Goal: Information Seeking & Learning: Learn about a topic

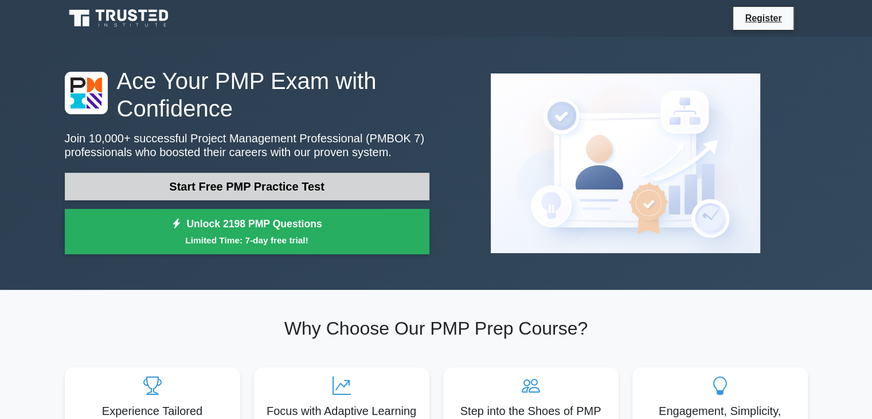
click at [270, 182] on link "Start Free PMP Practice Test" at bounding box center [247, 187] width 365 height 28
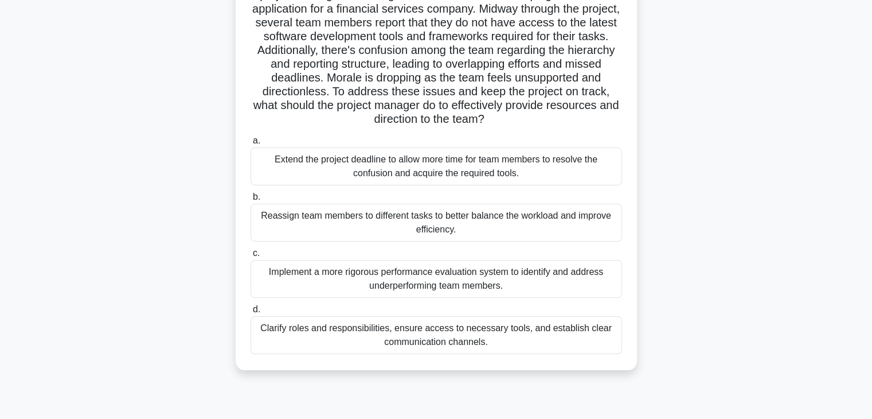
scroll to position [115, 0]
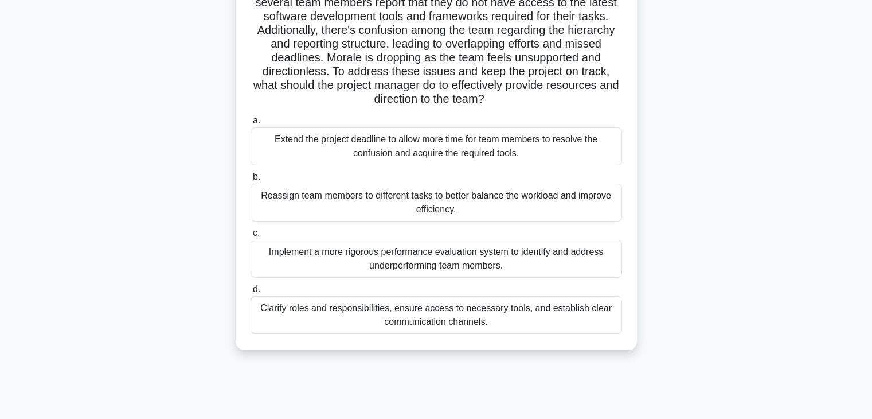
click at [466, 319] on div "Clarify roles and responsibilities, ensure access to necessary tools, and estab…" at bounding box center [437, 315] width 372 height 38
click at [501, 321] on div "Clarify roles and responsibilities, ensure access to necessary tools, and estab…" at bounding box center [437, 315] width 372 height 38
click at [251, 293] on input "d. Clarify roles and responsibilities, ensure access to necessary tools, and es…" at bounding box center [251, 289] width 0 height 7
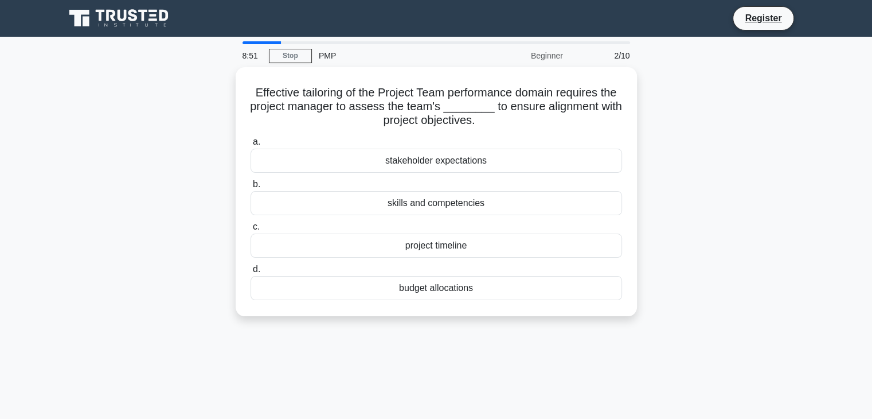
scroll to position [0, 0]
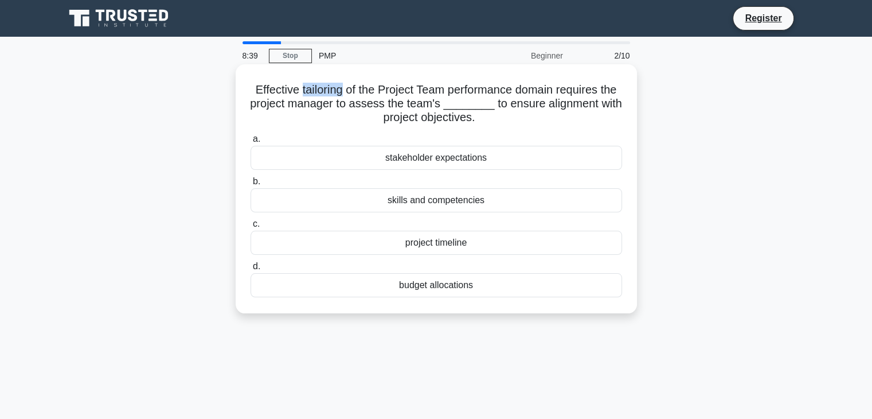
drag, startPoint x: 340, startPoint y: 88, endPoint x: 296, endPoint y: 88, distance: 44.2
click at [296, 88] on h5 "Effective tailoring of the Project Team performance domain requires the project…" at bounding box center [436, 104] width 374 height 42
copy h5 "tailoring"
drag, startPoint x: 429, startPoint y: 92, endPoint x: 482, endPoint y: 92, distance: 52.8
click at [431, 92] on h5 "Effective tailoring of the Project Team performance domain requires the project…" at bounding box center [436, 104] width 374 height 42
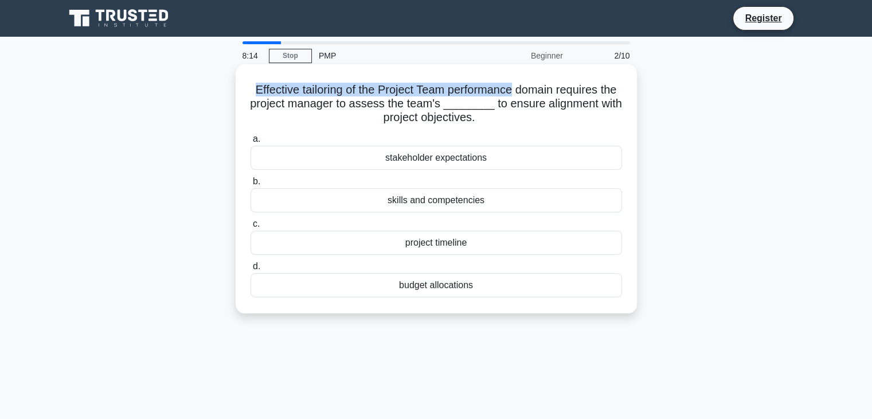
drag, startPoint x: 513, startPoint y: 89, endPoint x: 250, endPoint y: 85, distance: 263.3
click at [250, 85] on h5 "Effective tailoring of the Project Team performance domain requires the project…" at bounding box center [436, 104] width 374 height 42
copy h5 "Effective tailoring of the Project Team performance"
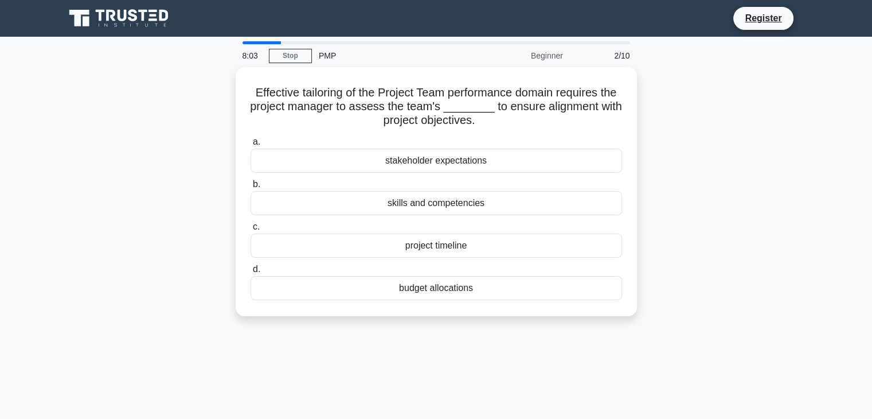
click at [142, 171] on div "Effective tailoring of the Project Team performance domain requires the project…" at bounding box center [436, 198] width 757 height 263
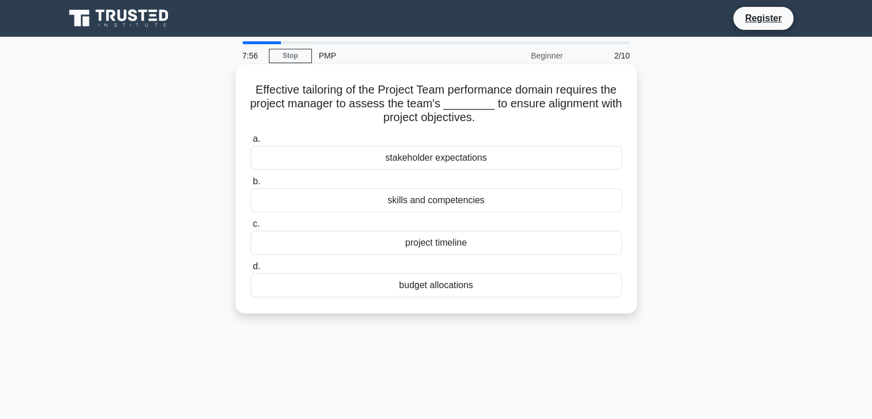
click at [446, 202] on div "skills and competencies" at bounding box center [437, 200] width 372 height 24
click at [251, 185] on input "b. skills and competencies" at bounding box center [251, 181] width 0 height 7
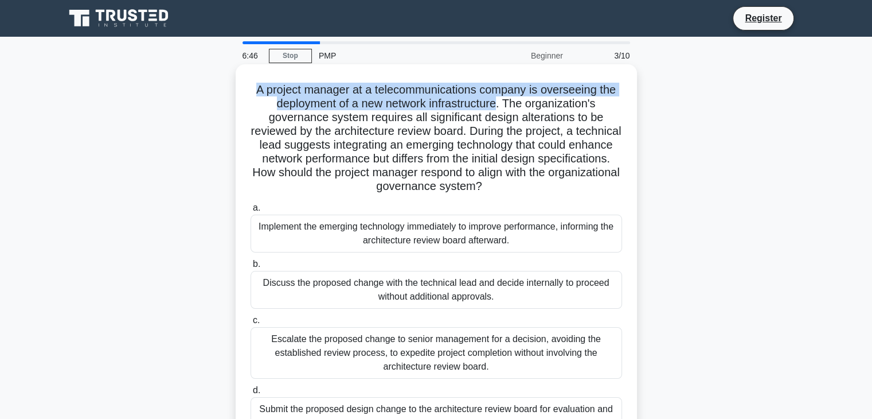
drag, startPoint x: 499, startPoint y: 104, endPoint x: 254, endPoint y: 83, distance: 246.3
click at [254, 83] on h5 "A project manager at a telecommunications company is overseeing the deployment …" at bounding box center [436, 138] width 374 height 111
copy h5 "A project manager at a telecommunications company is overseeing the deployment …"
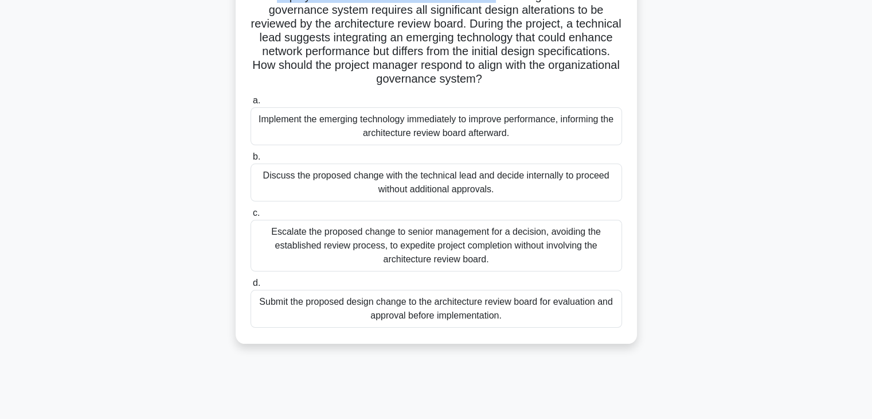
scroll to position [115, 0]
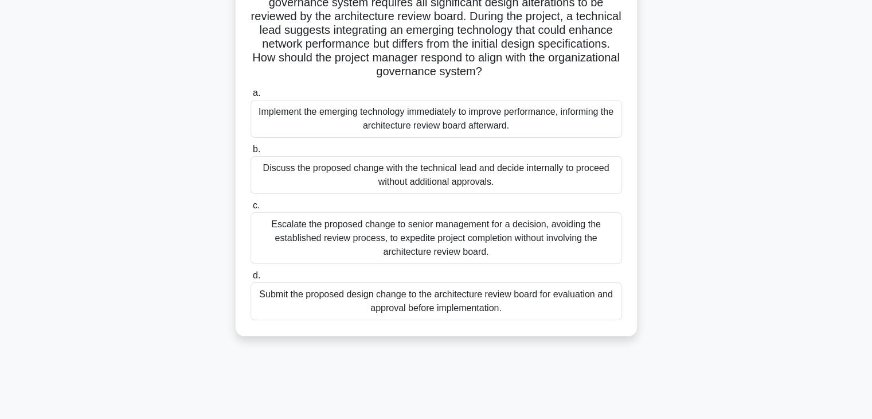
click at [447, 306] on div "Submit the proposed design change to the architecture review board for evaluati…" at bounding box center [437, 301] width 372 height 38
click at [251, 279] on input "d. Submit the proposed design change to the architecture review board for evalu…" at bounding box center [251, 275] width 0 height 7
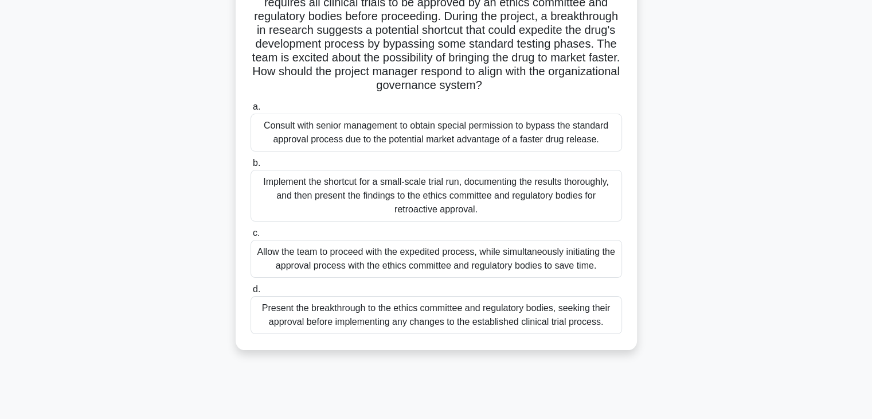
click at [535, 256] on div "Allow the team to proceed with the expedited process, while simultaneously init…" at bounding box center [437, 259] width 372 height 38
click at [251, 237] on input "c. Allow the team to proceed with the expedited process, while simultaneously i…" at bounding box center [251, 232] width 0 height 7
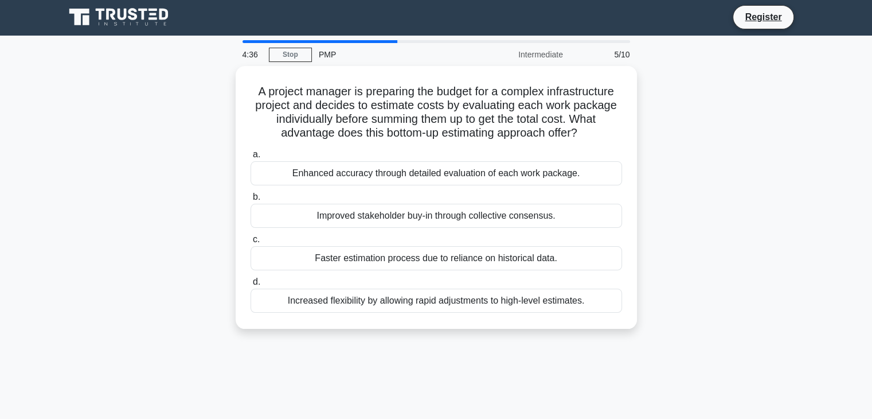
scroll to position [0, 0]
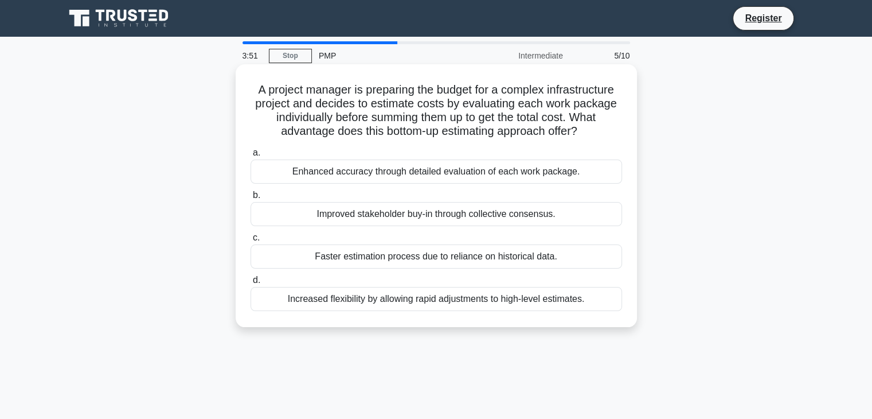
click at [455, 260] on div "Faster estimation process due to reliance on historical data." at bounding box center [437, 256] width 372 height 24
click at [251, 241] on input "c. Faster estimation process due to reliance on historical data." at bounding box center [251, 237] width 0 height 7
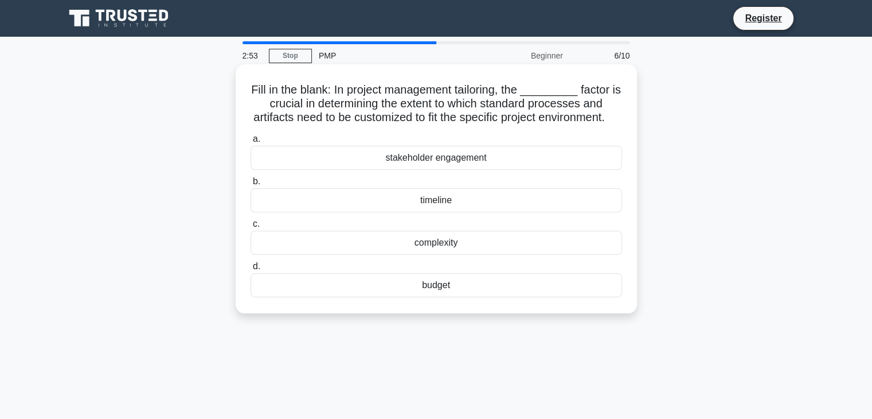
click at [482, 170] on div "stakeholder engagement" at bounding box center [437, 158] width 372 height 24
click at [251, 143] on input "a. stakeholder engagement" at bounding box center [251, 138] width 0 height 7
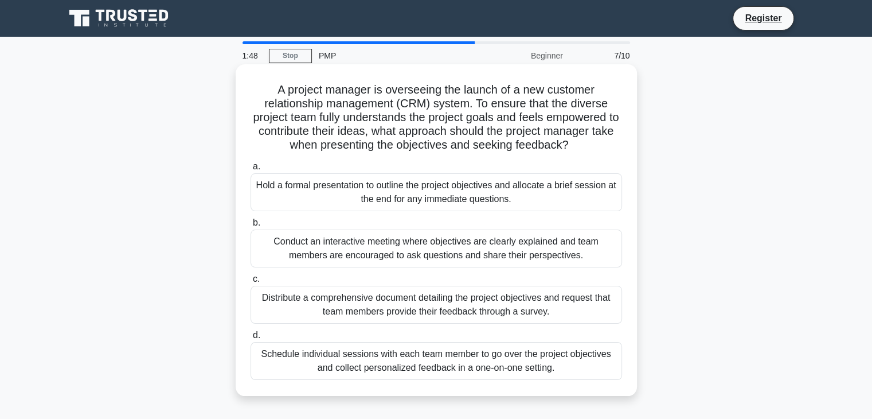
click at [503, 246] on div "Conduct an interactive meeting where objectives are clearly explained and team …" at bounding box center [437, 248] width 372 height 38
click at [251, 227] on input "b. Conduct an interactive meeting where objectives are clearly explained and te…" at bounding box center [251, 222] width 0 height 7
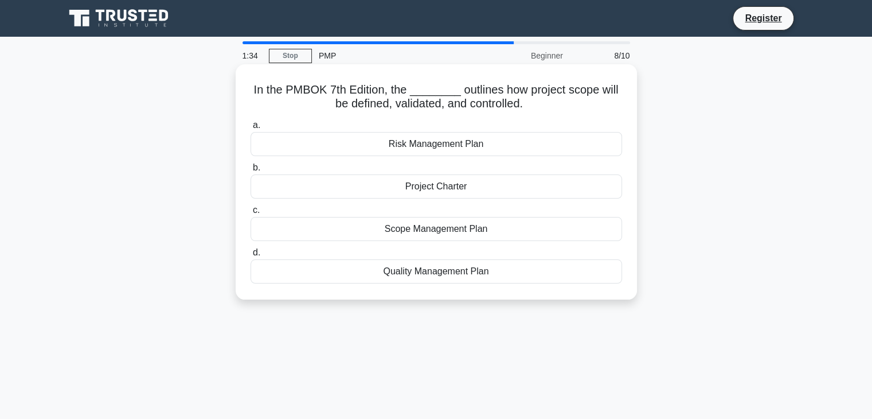
click at [466, 184] on div "Project Charter" at bounding box center [437, 186] width 372 height 24
click at [251, 171] on input "b. Project Charter" at bounding box center [251, 167] width 0 height 7
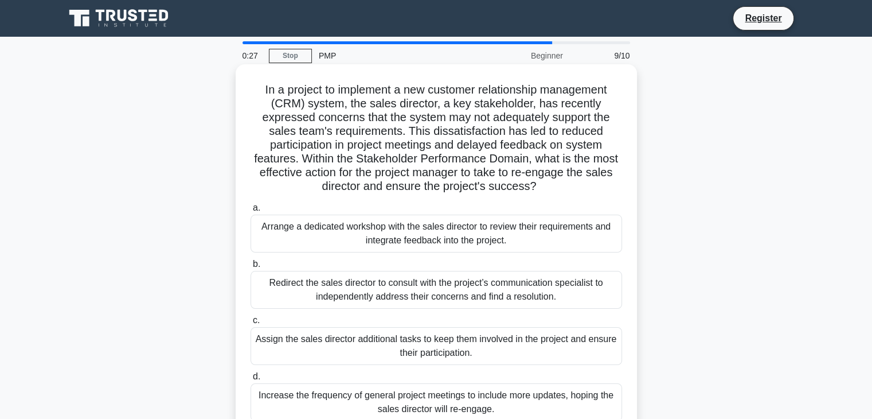
click at [478, 234] on div "Arrange a dedicated workshop with the sales director to review their requiremen…" at bounding box center [437, 234] width 372 height 38
click at [251, 212] on input "a. Arrange a dedicated workshop with the sales director to review their require…" at bounding box center [251, 207] width 0 height 7
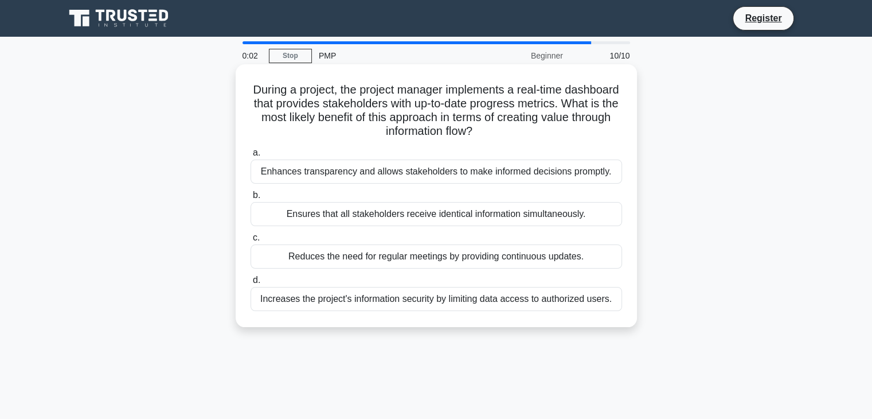
click at [411, 217] on div "Ensures that all stakeholders receive identical information simultaneously." at bounding box center [437, 214] width 372 height 24
click at [251, 199] on input "b. Ensures that all stakeholders receive identical information simultaneously." at bounding box center [251, 195] width 0 height 7
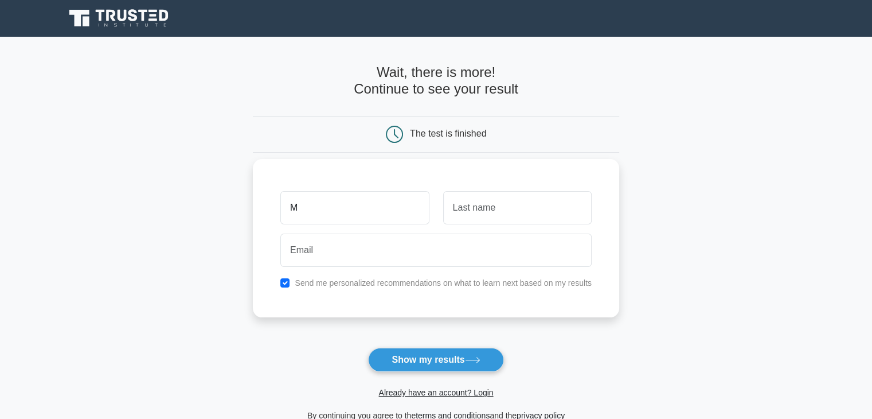
type input "M"
click at [469, 212] on input "text" at bounding box center [517, 207] width 149 height 33
type input "F"
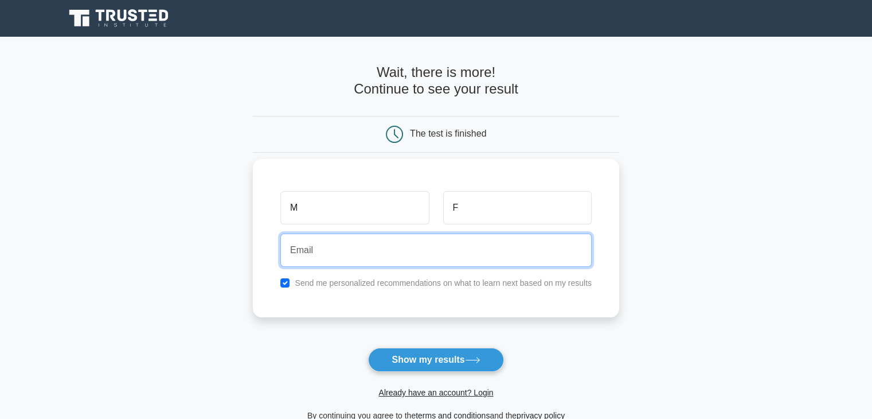
click at [500, 255] on input "email" at bounding box center [435, 249] width 311 height 33
type input "maged.fawzy@orascom.com"
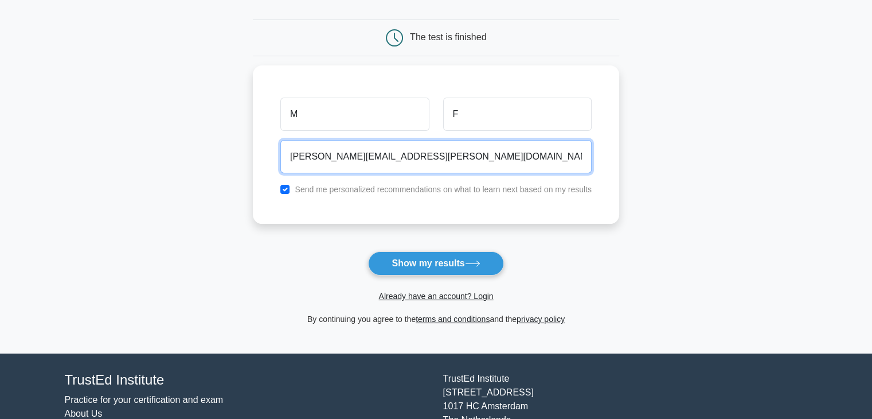
scroll to position [115, 0]
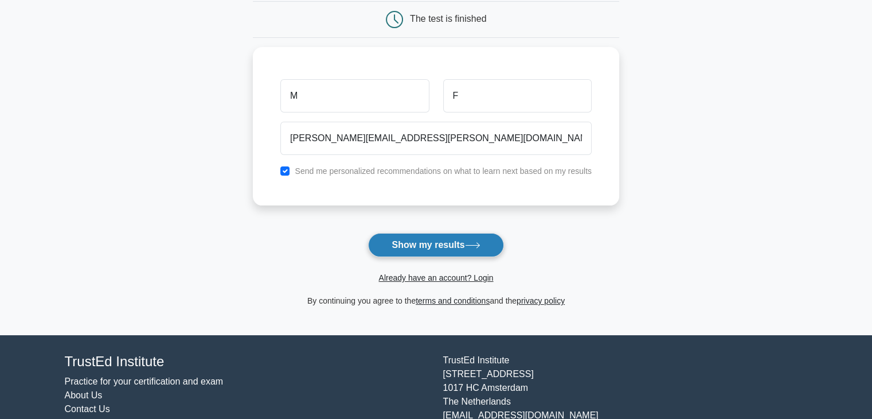
click at [430, 246] on button "Show my results" at bounding box center [435, 245] width 135 height 24
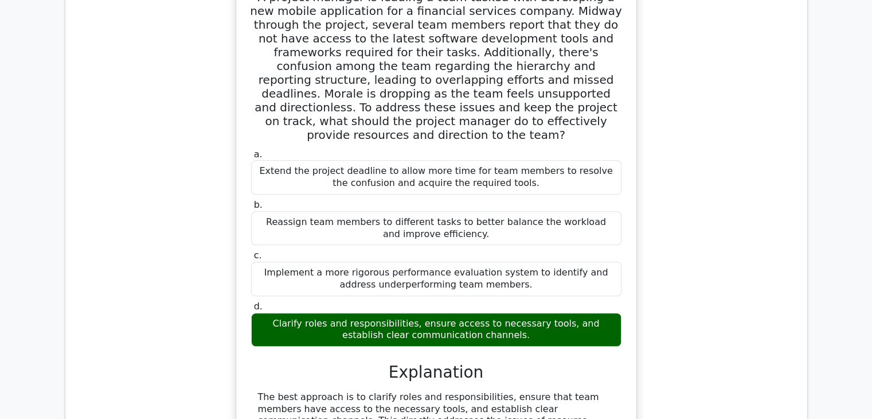
scroll to position [975, 0]
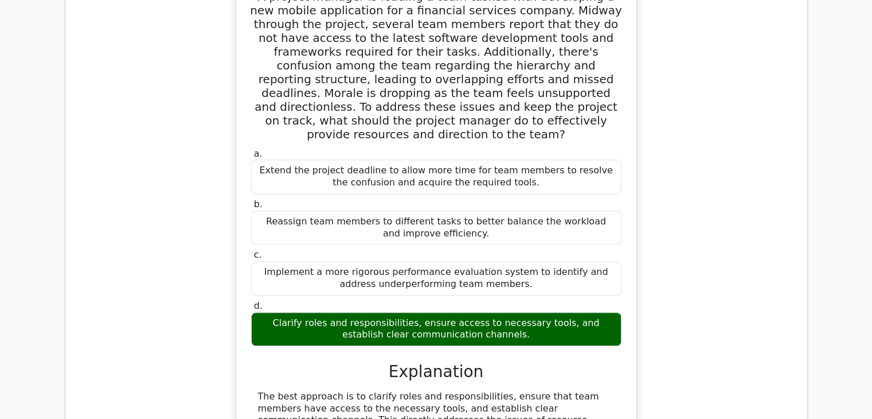
click at [406, 312] on div "Clarify roles and responsibilities, ensure access to necessary tools, and estab…" at bounding box center [436, 329] width 371 height 34
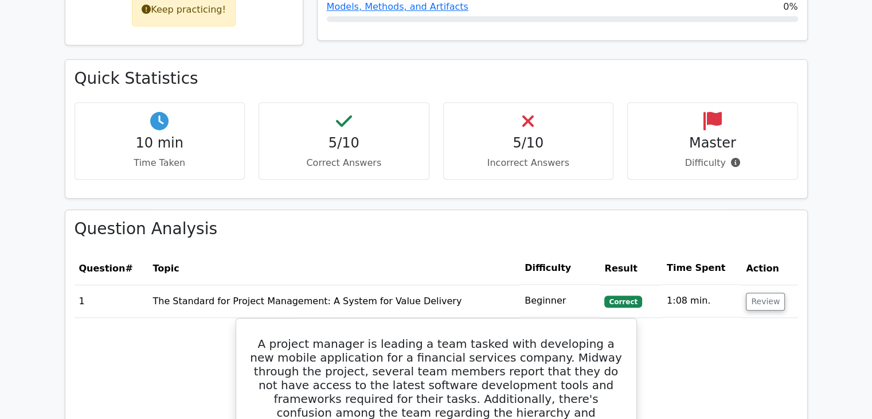
scroll to position [631, 0]
click at [766, 293] on button "Review" at bounding box center [765, 302] width 39 height 18
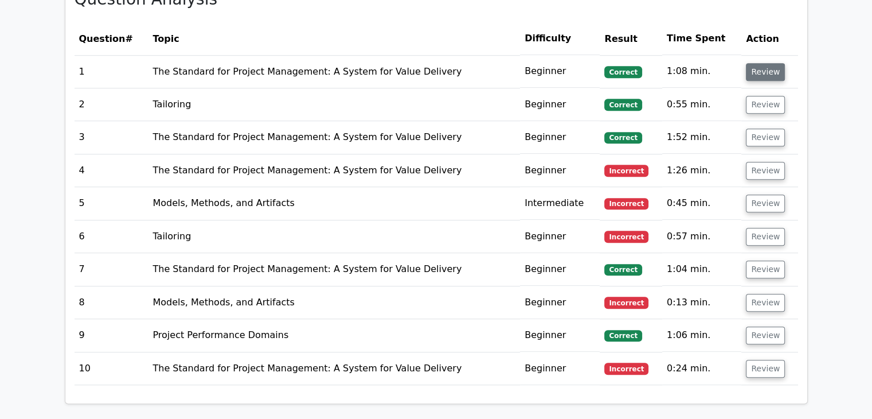
scroll to position [803, 0]
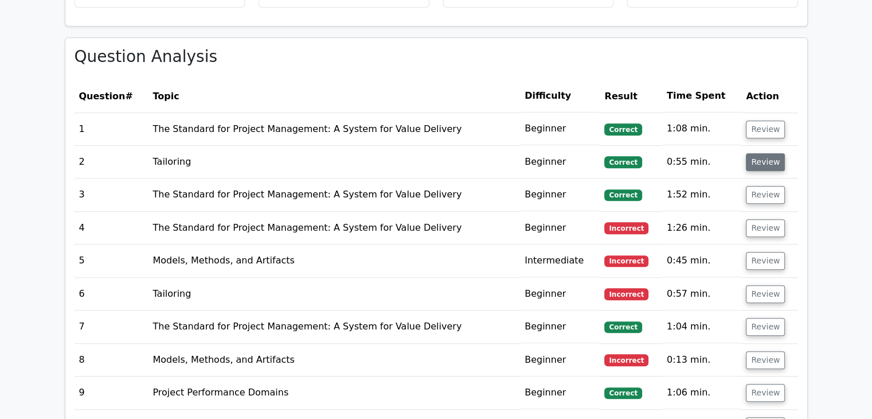
click at [761, 153] on button "Review" at bounding box center [765, 162] width 39 height 18
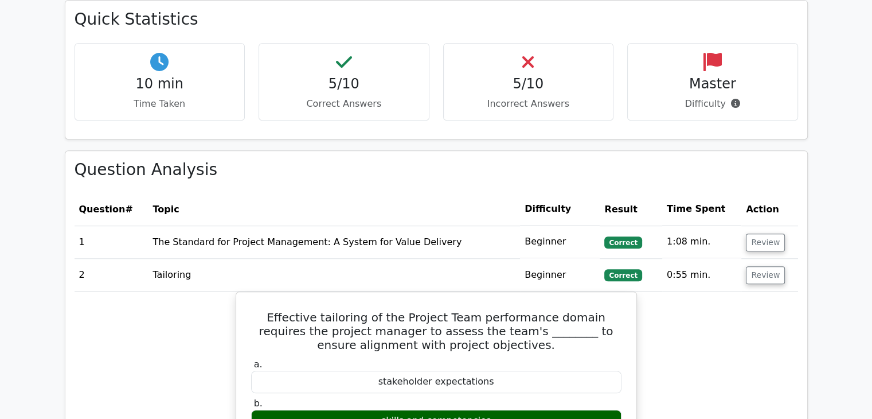
scroll to position [688, 0]
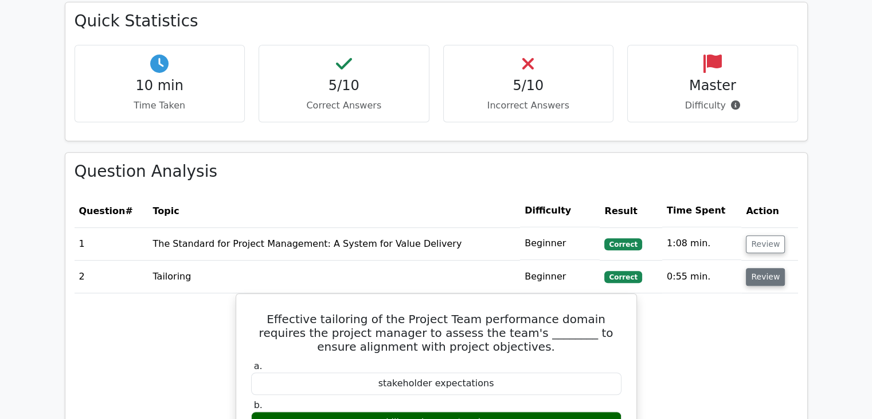
click at [769, 268] on button "Review" at bounding box center [765, 277] width 39 height 18
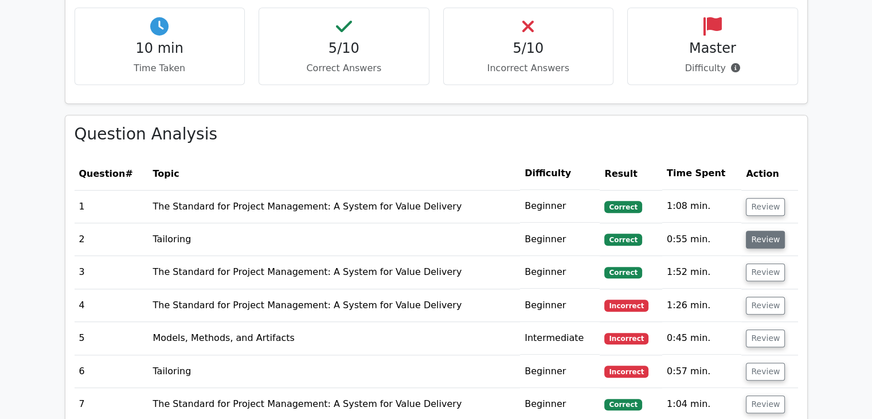
scroll to position [746, 0]
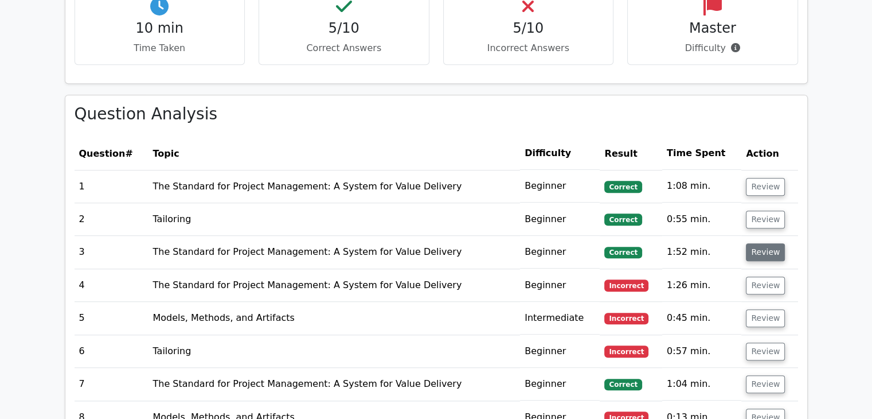
click at [767, 243] on button "Review" at bounding box center [765, 252] width 39 height 18
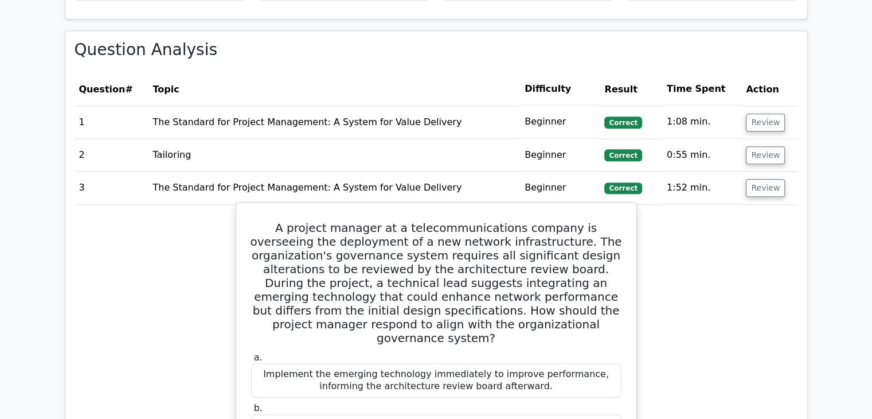
scroll to position [803, 0]
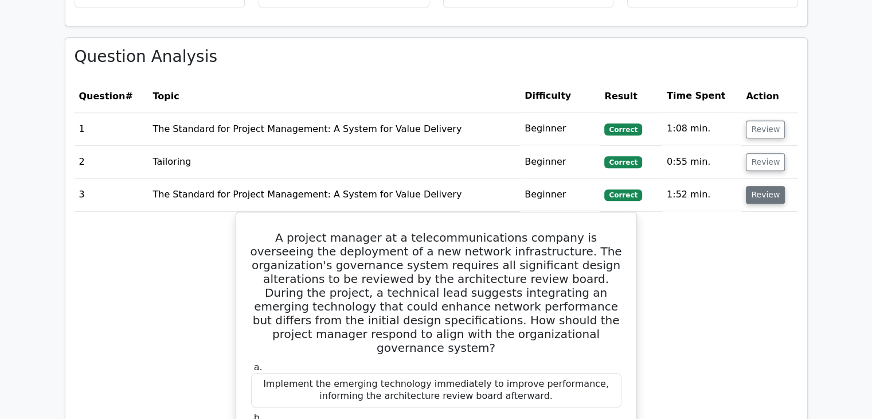
click at [769, 186] on button "Review" at bounding box center [765, 195] width 39 height 18
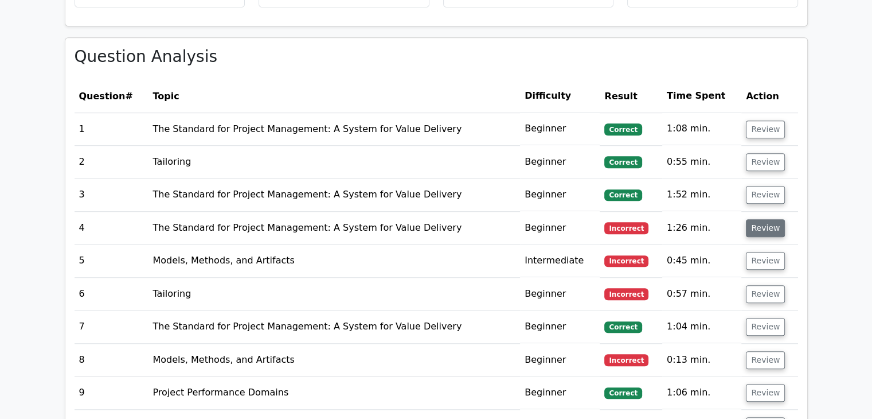
click at [773, 219] on button "Review" at bounding box center [765, 228] width 39 height 18
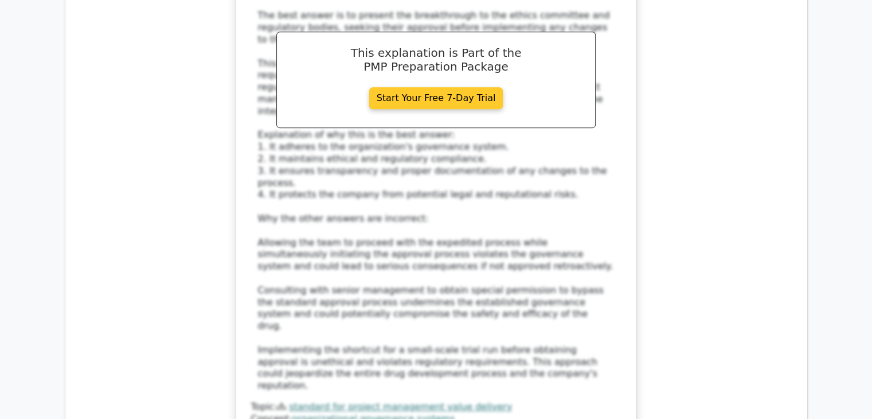
scroll to position [1491, 0]
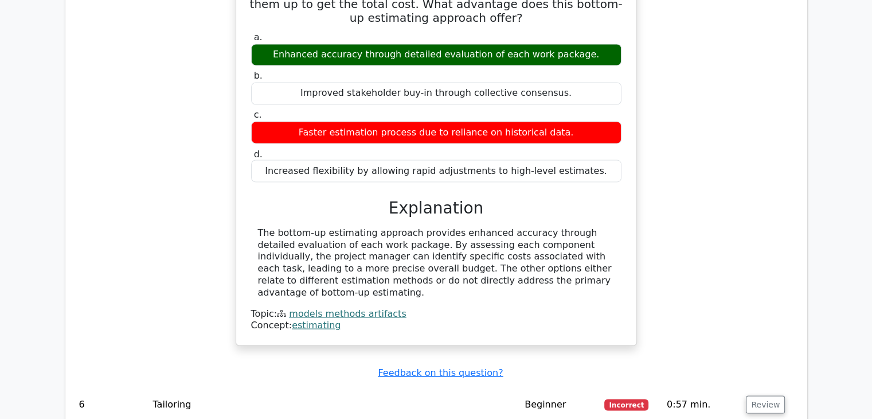
scroll to position [2065, 0]
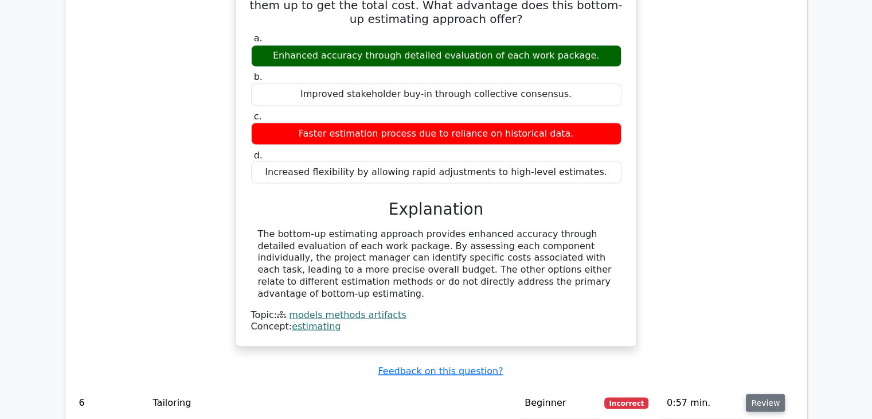
click at [758, 393] on button "Review" at bounding box center [765, 402] width 39 height 18
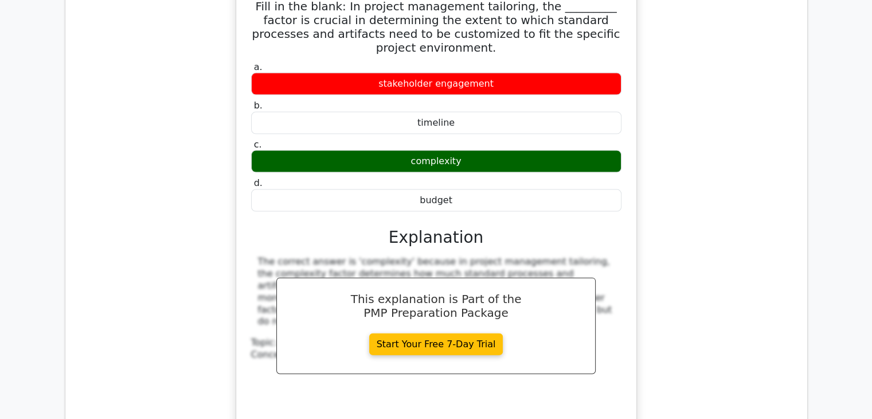
scroll to position [2638, 0]
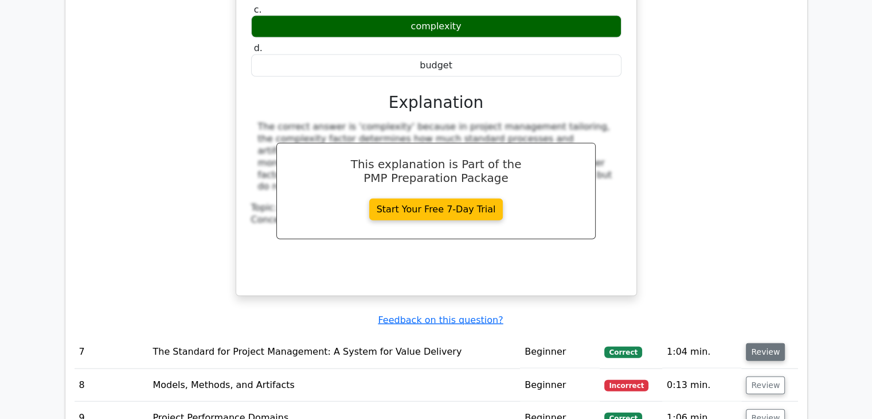
click at [758, 343] on button "Review" at bounding box center [765, 352] width 39 height 18
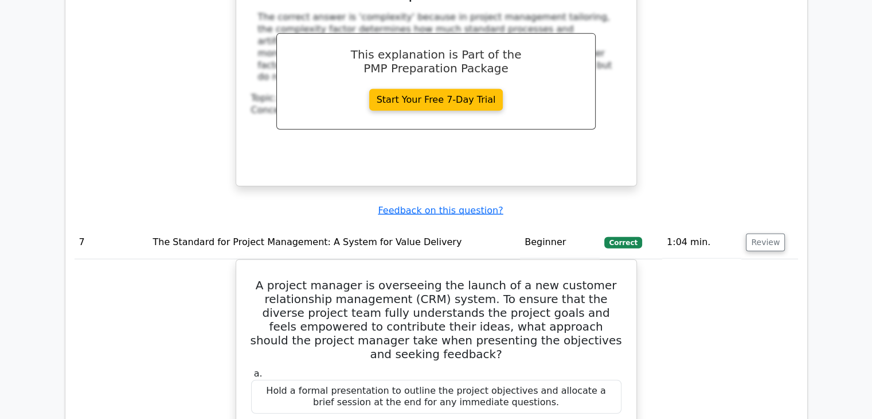
scroll to position [2753, 0]
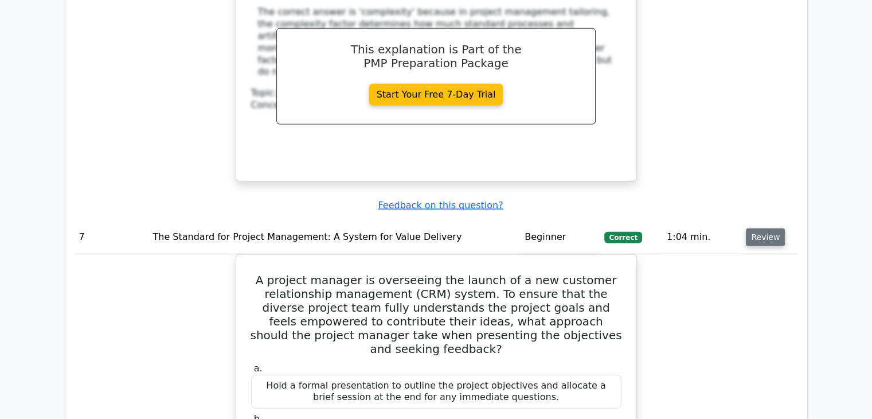
click at [755, 228] on button "Review" at bounding box center [765, 237] width 39 height 18
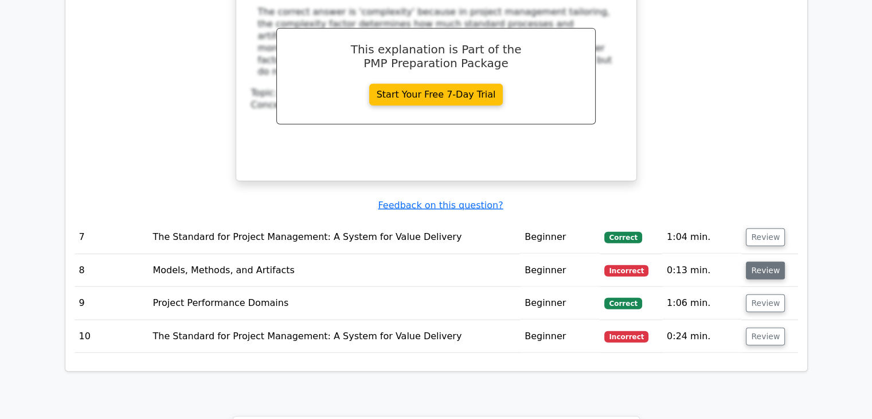
click at [755, 262] on button "Review" at bounding box center [765, 271] width 39 height 18
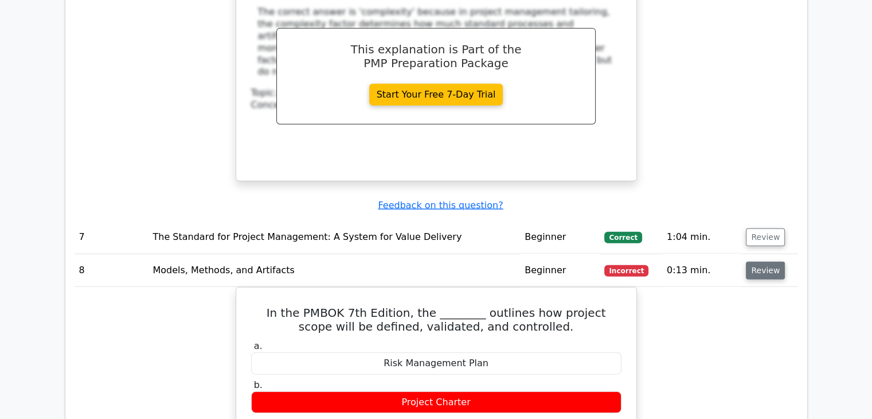
click at [755, 262] on button "Review" at bounding box center [765, 271] width 39 height 18
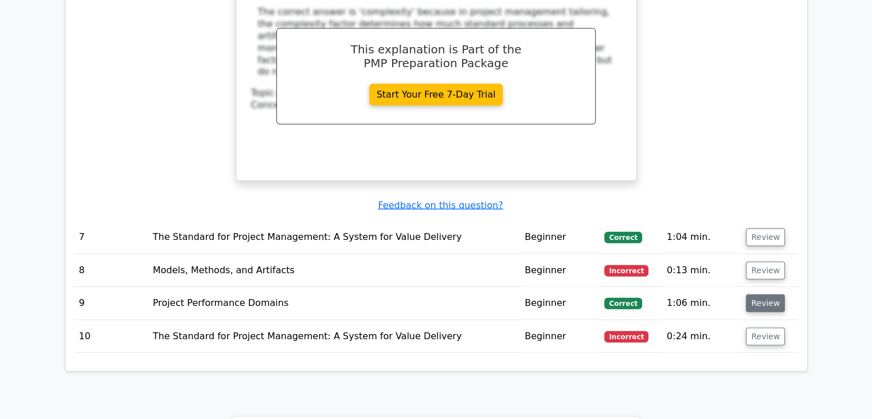
click at [759, 294] on button "Review" at bounding box center [765, 303] width 39 height 18
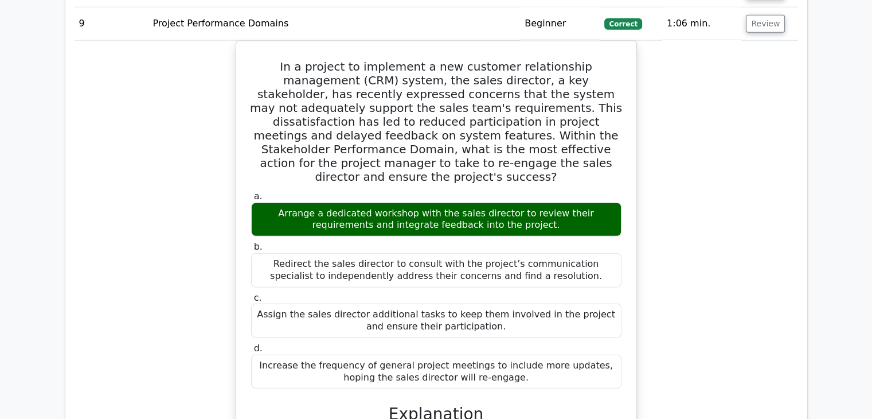
scroll to position [2868, 0]
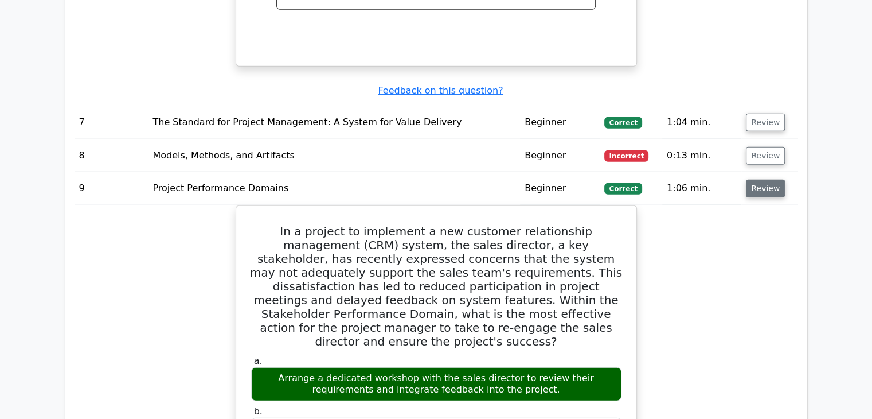
click at [766, 180] on button "Review" at bounding box center [765, 189] width 39 height 18
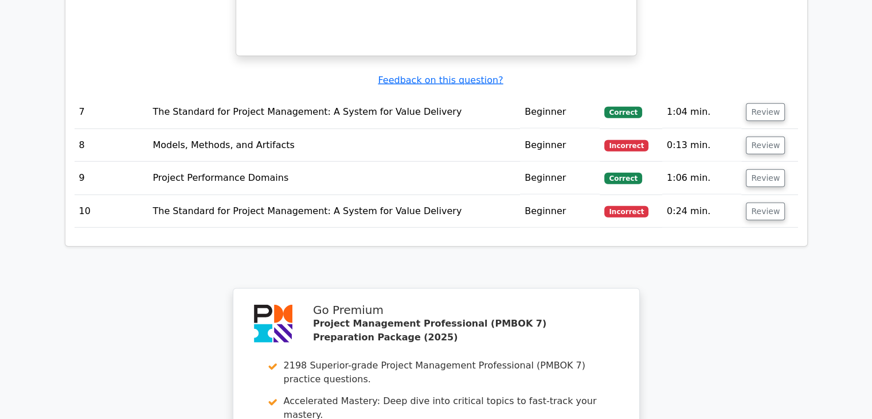
scroll to position [2810, 0]
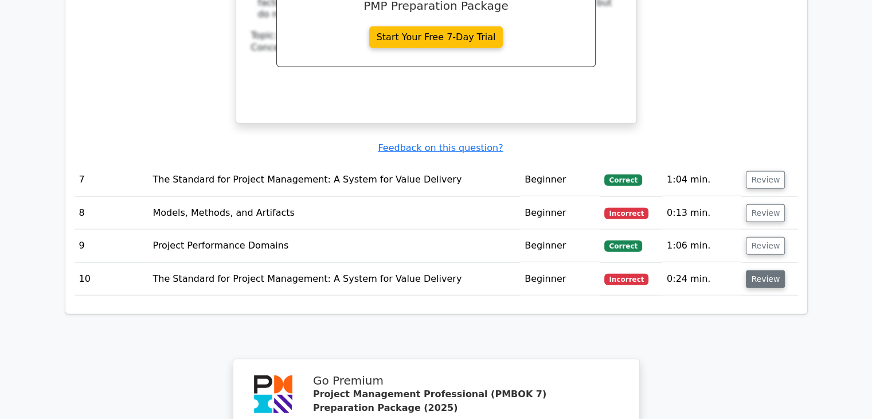
click at [753, 270] on button "Review" at bounding box center [765, 279] width 39 height 18
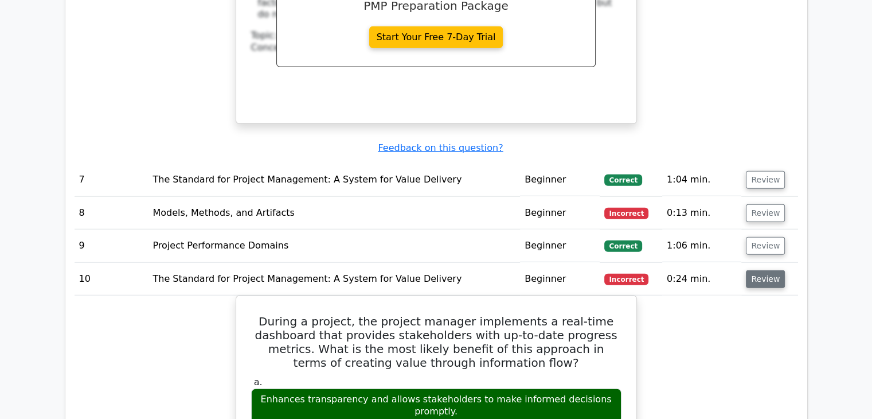
click at [764, 270] on button "Review" at bounding box center [765, 279] width 39 height 18
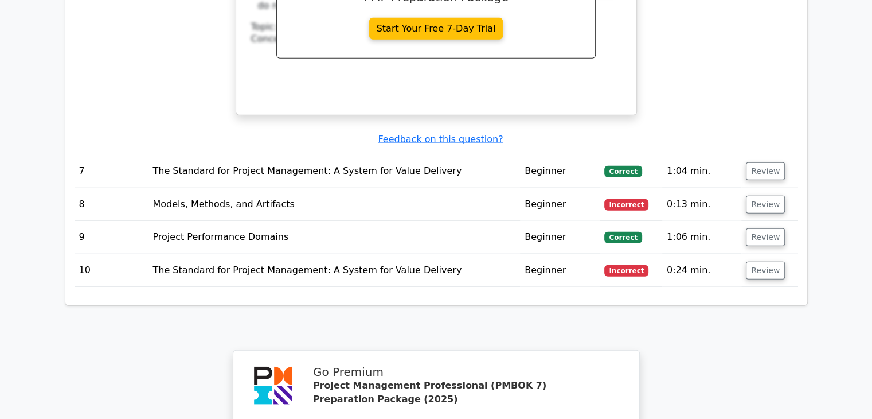
scroll to position [2971, 0]
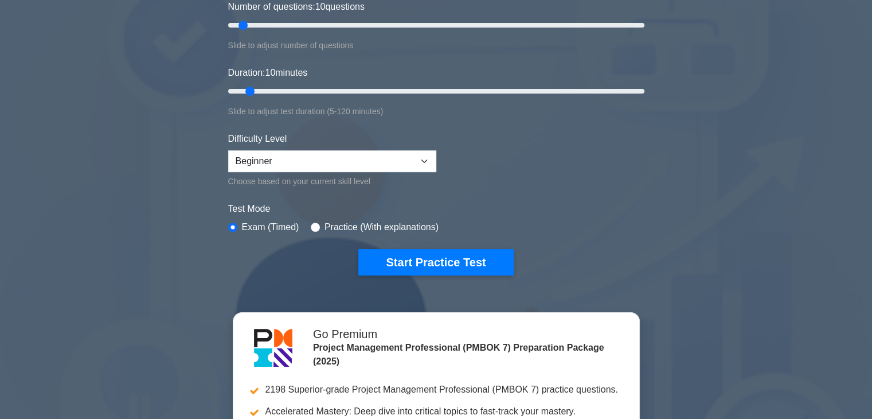
scroll to position [172, 0]
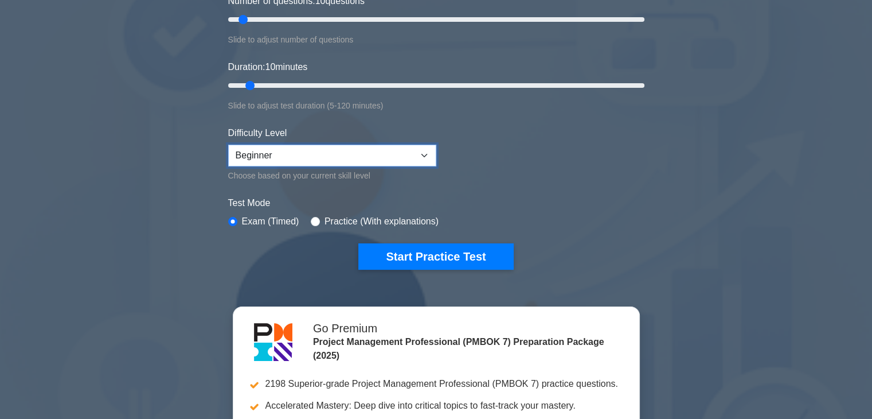
click at [348, 157] on select "Beginner Intermediate Expert" at bounding box center [332, 156] width 208 height 22
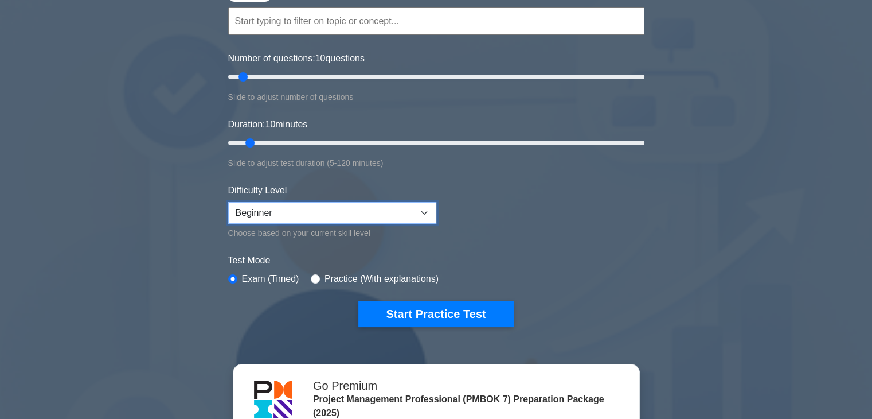
scroll to position [0, 0]
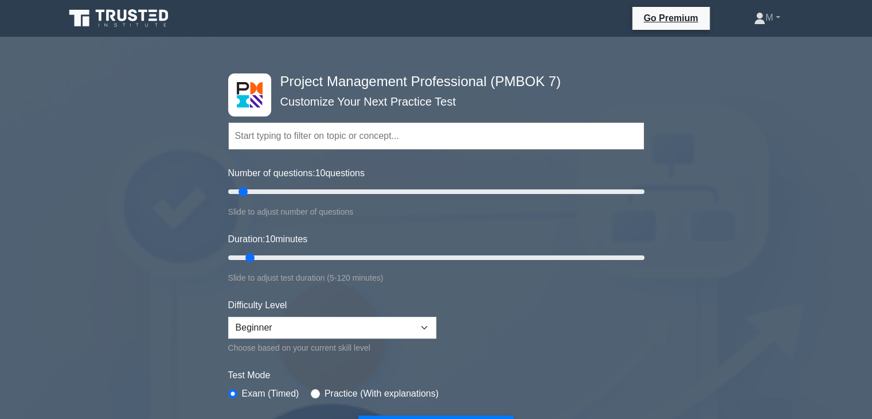
click at [354, 137] on input "text" at bounding box center [436, 136] width 416 height 28
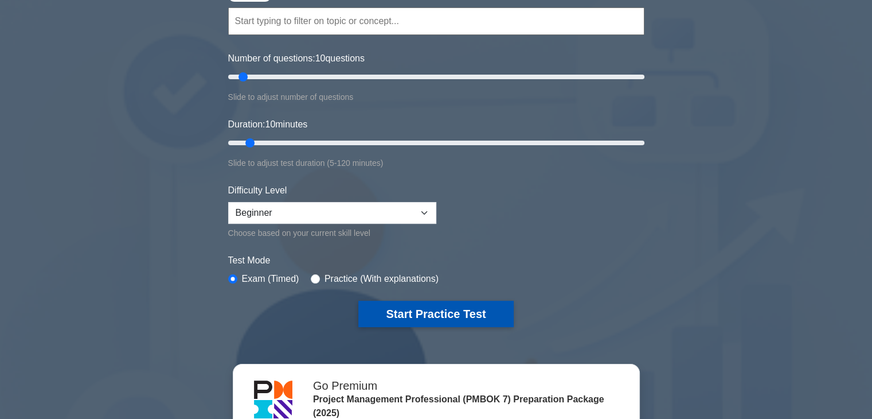
click at [434, 303] on button "Start Practice Test" at bounding box center [435, 314] width 155 height 26
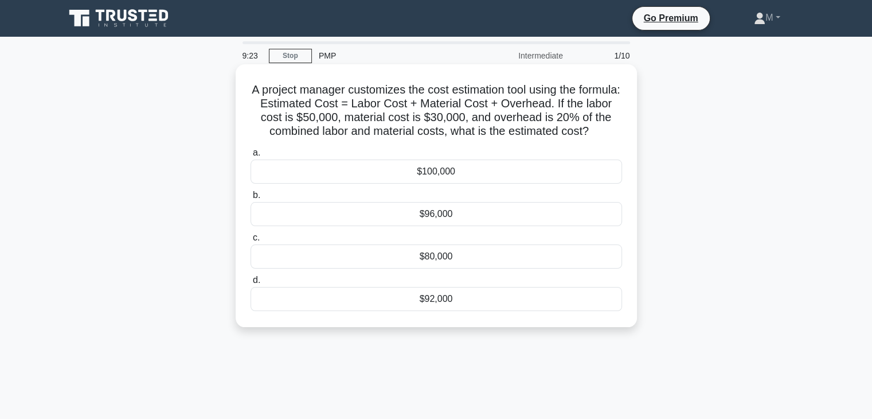
click at [471, 268] on div "$80,000" at bounding box center [437, 256] width 372 height 24
click at [251, 241] on input "c. $80,000" at bounding box center [251, 237] width 0 height 7
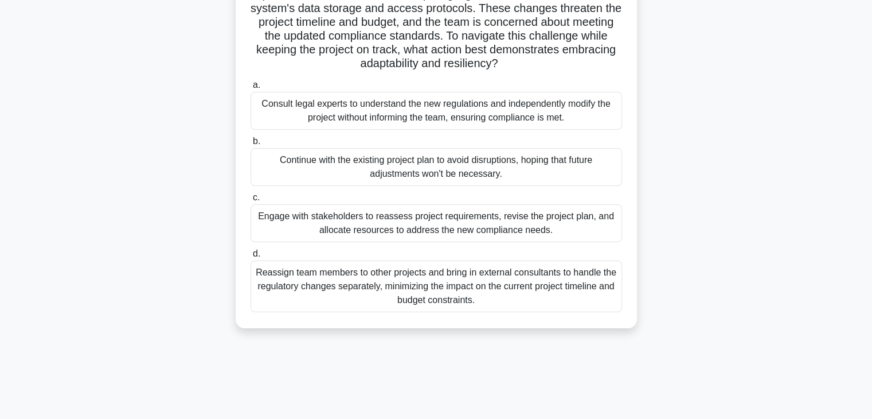
scroll to position [115, 0]
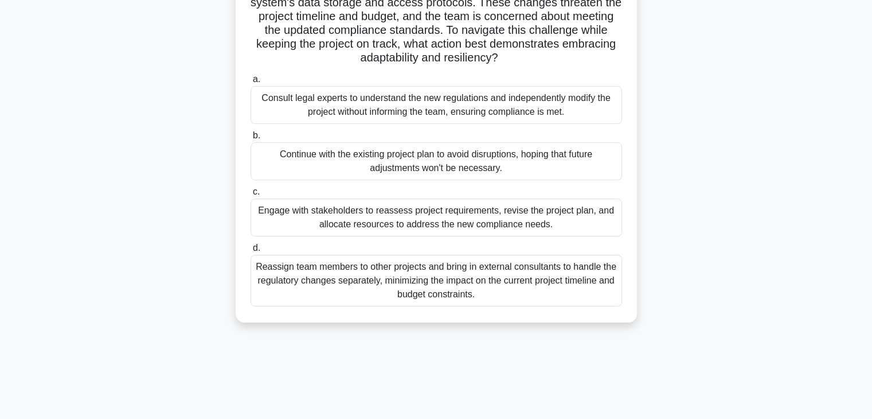
click at [557, 280] on div "Reassign team members to other projects and bring in external consultants to ha…" at bounding box center [437, 281] width 372 height 52
click at [251, 252] on input "d. Reassign team members to other projects and bring in external consultants to…" at bounding box center [251, 247] width 0 height 7
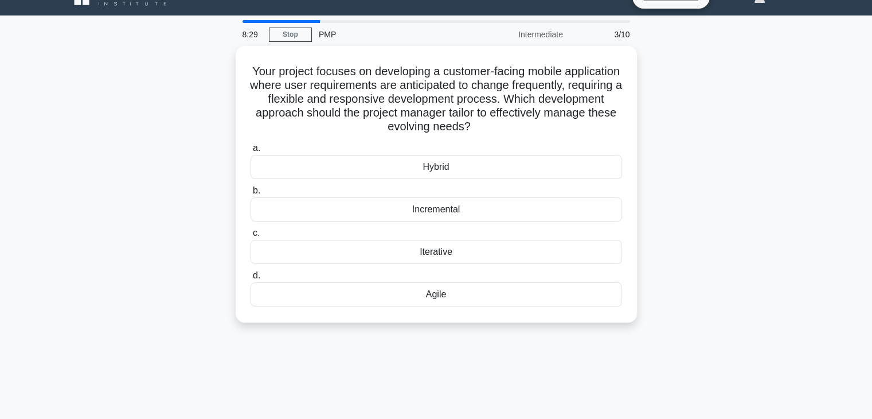
scroll to position [0, 0]
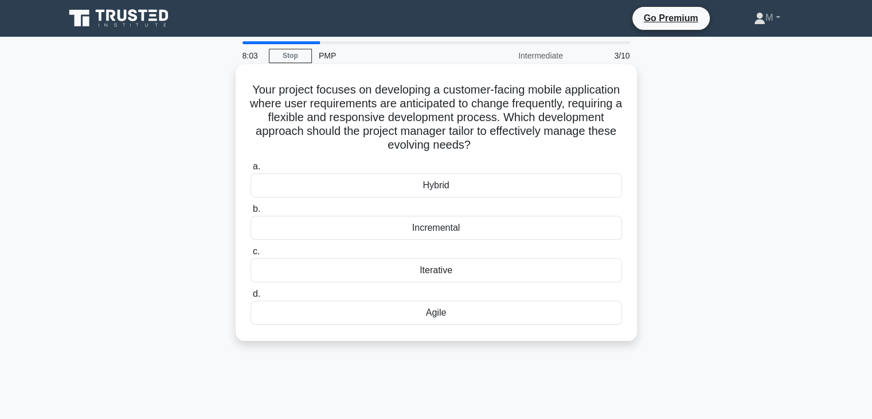
click at [404, 228] on div "Incremental" at bounding box center [437, 228] width 372 height 24
click at [251, 213] on input "b. Incremental" at bounding box center [251, 208] width 0 height 7
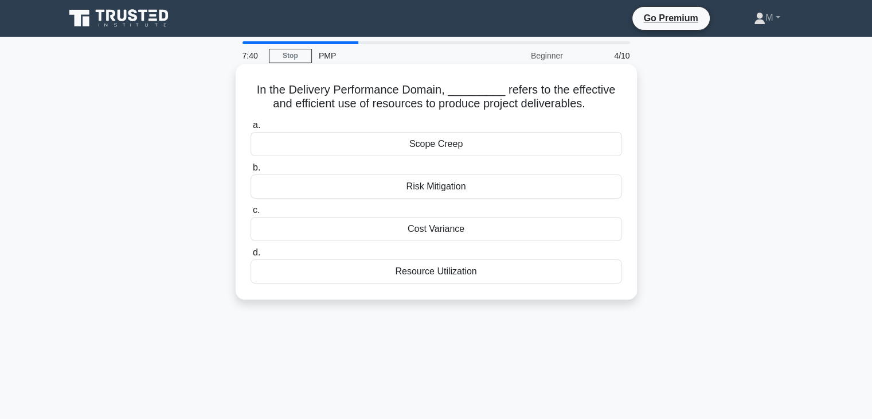
click at [449, 274] on div "Resource Utilization" at bounding box center [437, 271] width 372 height 24
click at [251, 256] on input "d. Resource Utilization" at bounding box center [251, 252] width 0 height 7
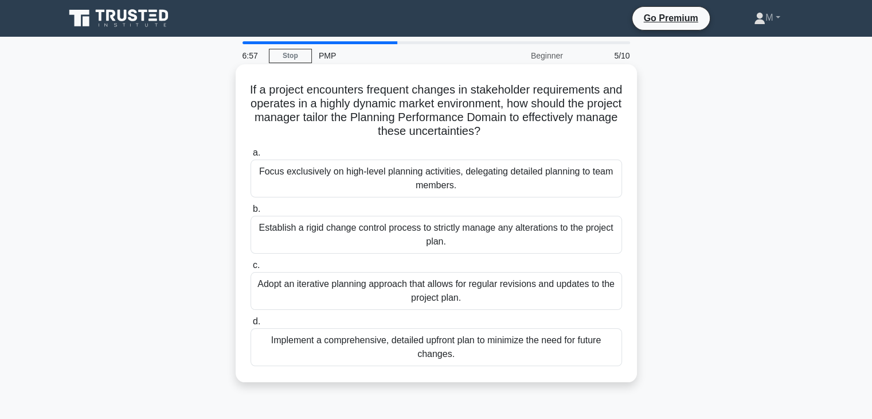
click at [601, 286] on div "Adopt an iterative planning approach that allows for regular revisions and upda…" at bounding box center [437, 291] width 372 height 38
click at [251, 269] on input "c. Adopt an iterative planning approach that allows for regular revisions and u…" at bounding box center [251, 265] width 0 height 7
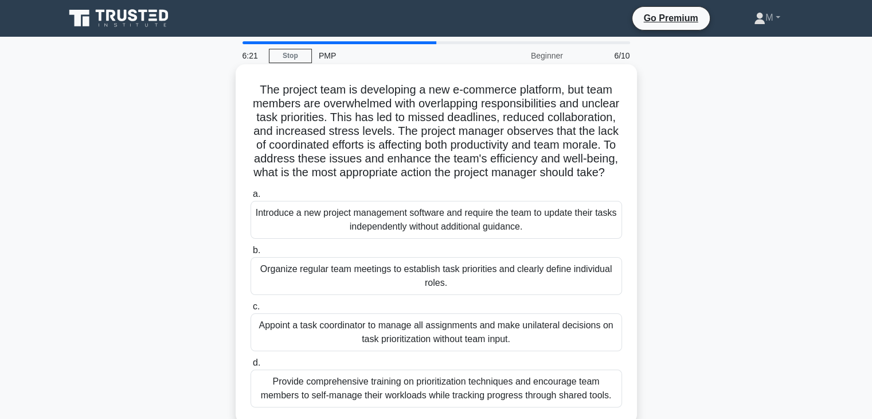
scroll to position [115, 0]
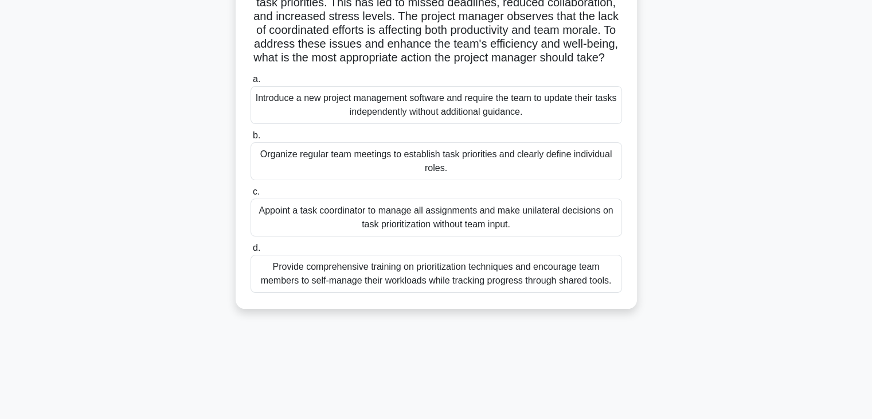
click at [553, 289] on div "Provide comprehensive training on prioritization techniques and encourage team …" at bounding box center [437, 274] width 372 height 38
click at [251, 252] on input "d. Provide comprehensive training on prioritization techniques and encourage te…" at bounding box center [251, 247] width 0 height 7
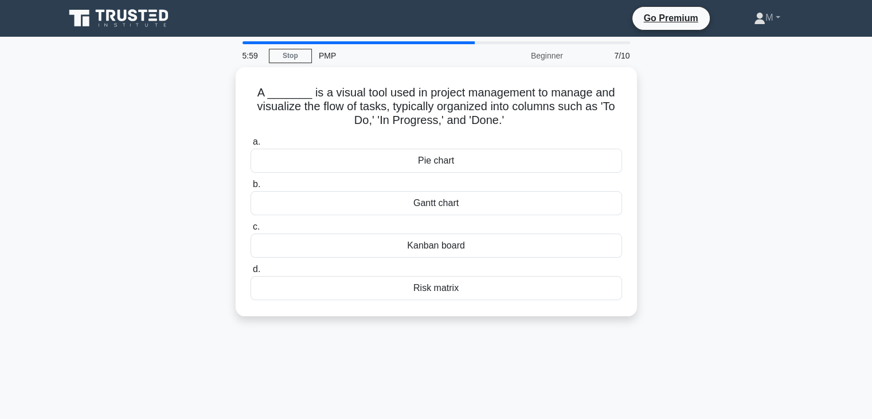
scroll to position [0, 0]
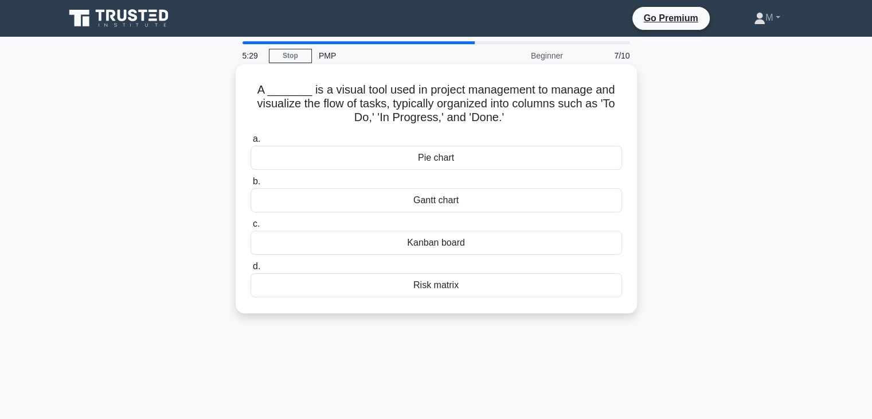
click at [450, 202] on div "Gantt chart" at bounding box center [437, 200] width 372 height 24
click at [251, 185] on input "b. Gantt chart" at bounding box center [251, 181] width 0 height 7
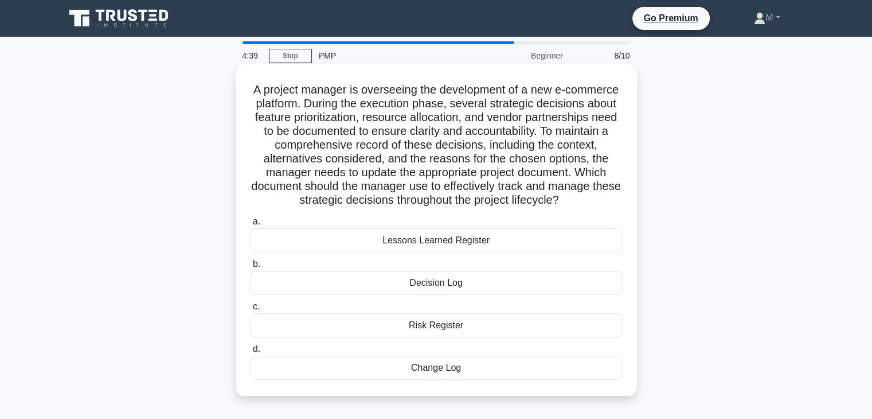
click at [437, 295] on div "Decision Log" at bounding box center [437, 283] width 372 height 24
click at [251, 268] on input "b. Decision Log" at bounding box center [251, 263] width 0 height 7
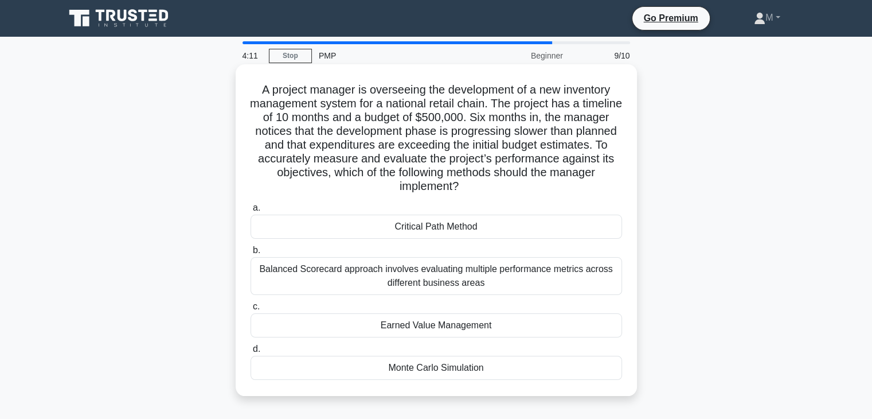
click at [449, 153] on h5 "A project manager is overseeing the development of a new inventory management s…" at bounding box center [436, 138] width 374 height 111
drag, startPoint x: 433, startPoint y: 145, endPoint x: 376, endPoint y: 146, distance: 56.8
click at [376, 146] on h5 "A project manager is overseeing the development of a new inventory management s…" at bounding box center [436, 138] width 374 height 111
copy h5 "expenditures"
click at [426, 276] on div "Balanced Scorecard approach involves evaluating multiple performance metrics ac…" at bounding box center [437, 276] width 372 height 38
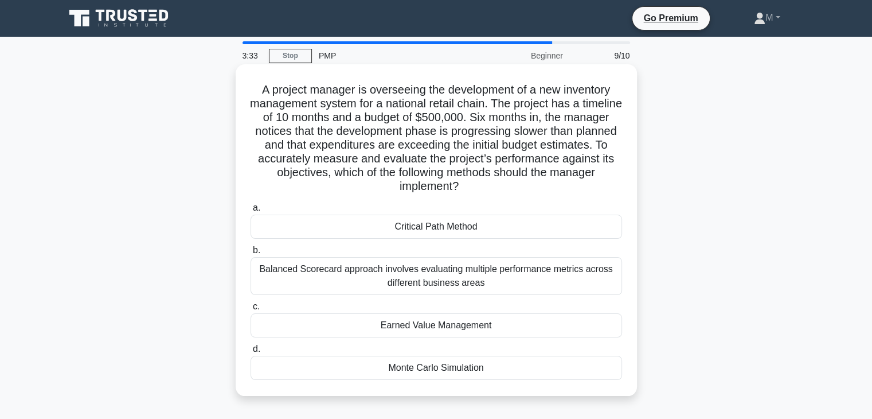
click at [251, 254] on input "b. Balanced Scorecard approach involves evaluating multiple performance metrics…" at bounding box center [251, 250] width 0 height 7
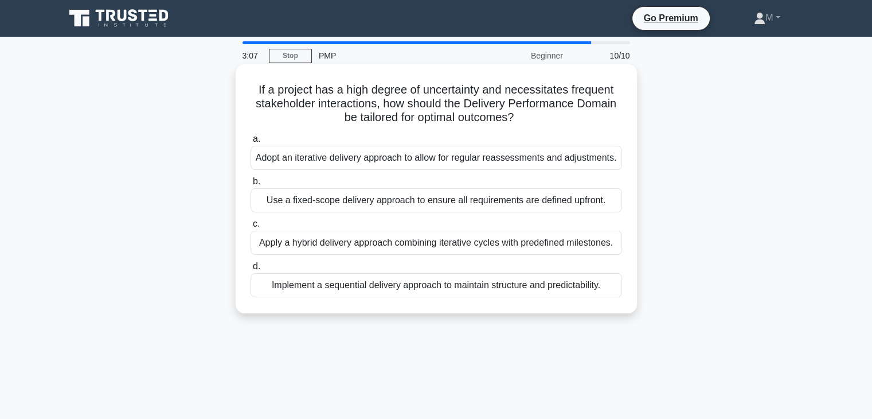
click at [493, 241] on div "Apply a hybrid delivery approach combining iterative cycles with predefined mil…" at bounding box center [437, 243] width 372 height 24
click at [251, 228] on input "c. Apply a hybrid delivery approach combining iterative cycles with predefined …" at bounding box center [251, 223] width 0 height 7
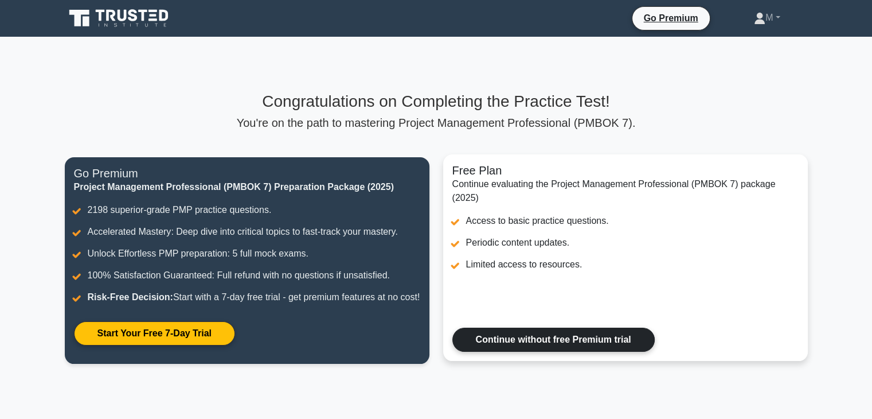
click at [584, 337] on link "Continue without free Premium trial" at bounding box center [554, 340] width 202 height 24
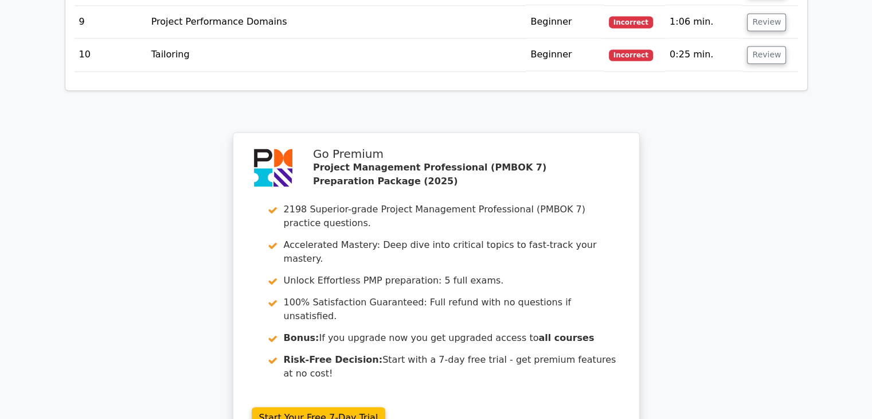
scroll to position [1663, 0]
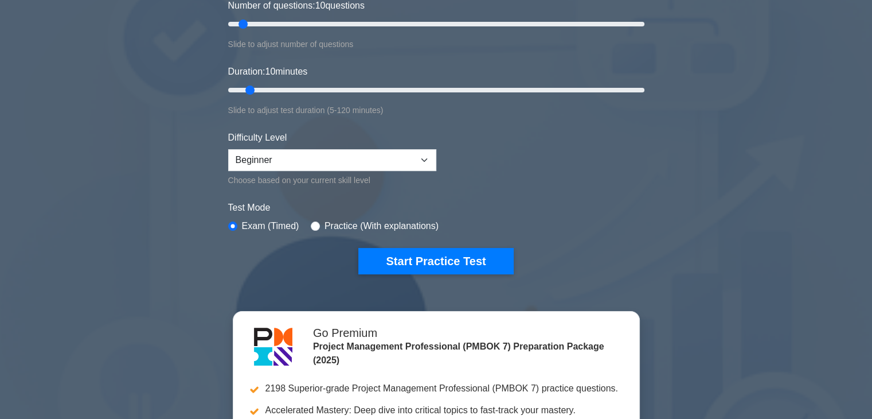
scroll to position [172, 0]
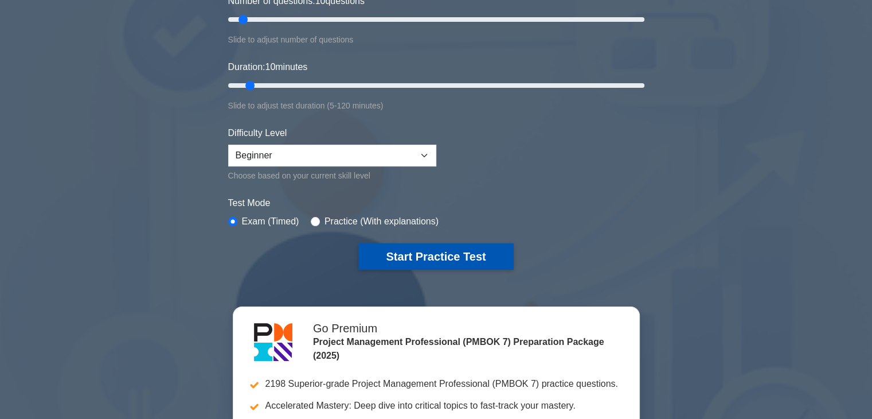
click at [395, 257] on button "Start Practice Test" at bounding box center [435, 256] width 155 height 26
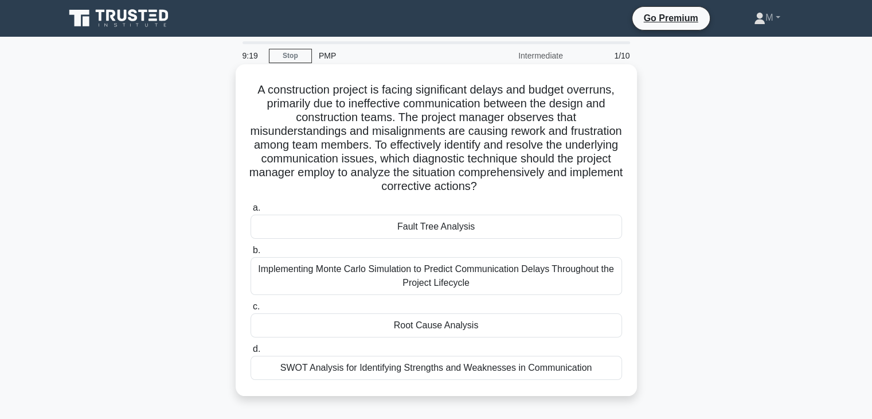
click at [459, 333] on div "Root Cause Analysis" at bounding box center [437, 325] width 372 height 24
click at [251, 310] on input "c. Root Cause Analysis" at bounding box center [251, 306] width 0 height 7
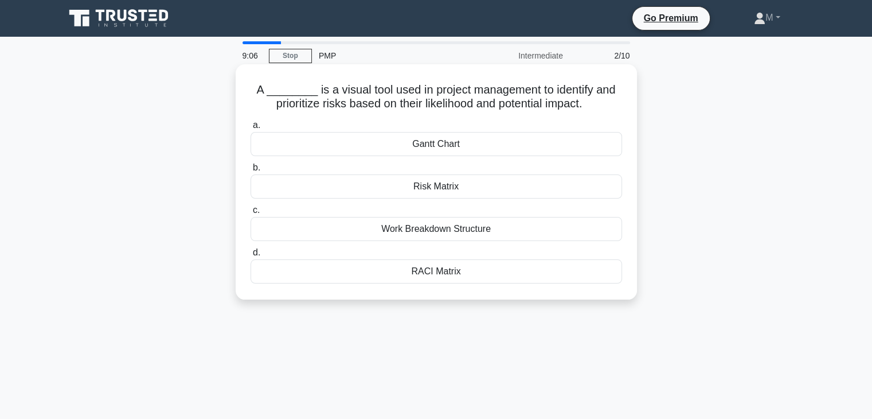
click at [456, 190] on div "Risk Matrix" at bounding box center [437, 186] width 372 height 24
click at [251, 171] on input "b. Risk Matrix" at bounding box center [251, 167] width 0 height 7
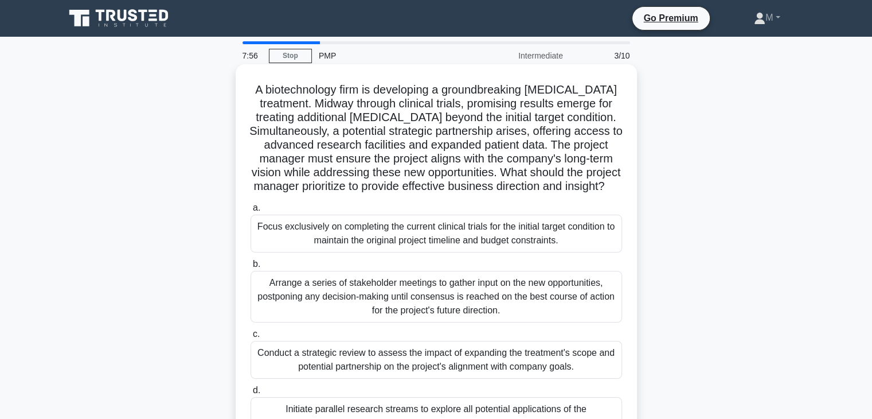
scroll to position [115, 0]
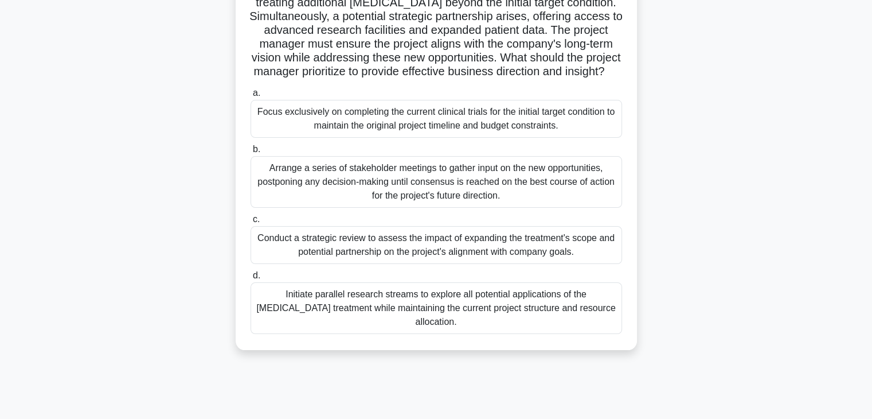
click at [481, 326] on div "Initiate parallel research streams to explore all potential applications of the…" at bounding box center [437, 308] width 372 height 52
click at [251, 279] on input "d. Initiate parallel research streams to explore all potential applications of …" at bounding box center [251, 275] width 0 height 7
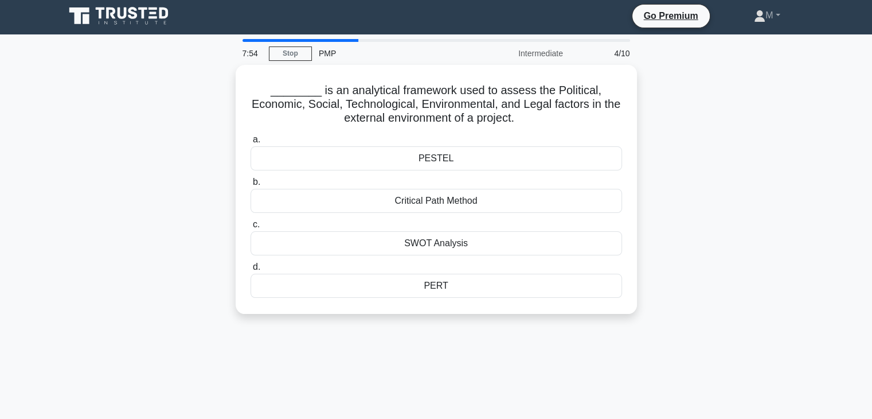
scroll to position [0, 0]
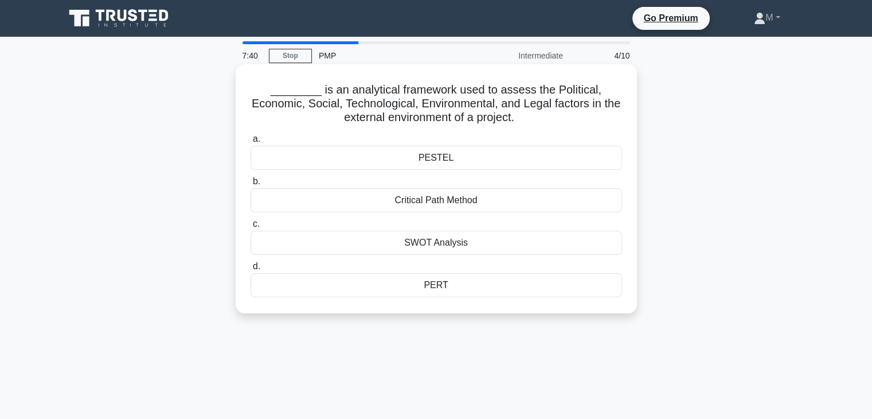
click at [512, 244] on div "SWOT Analysis" at bounding box center [437, 243] width 372 height 24
click at [251, 228] on input "c. SWOT Analysis" at bounding box center [251, 223] width 0 height 7
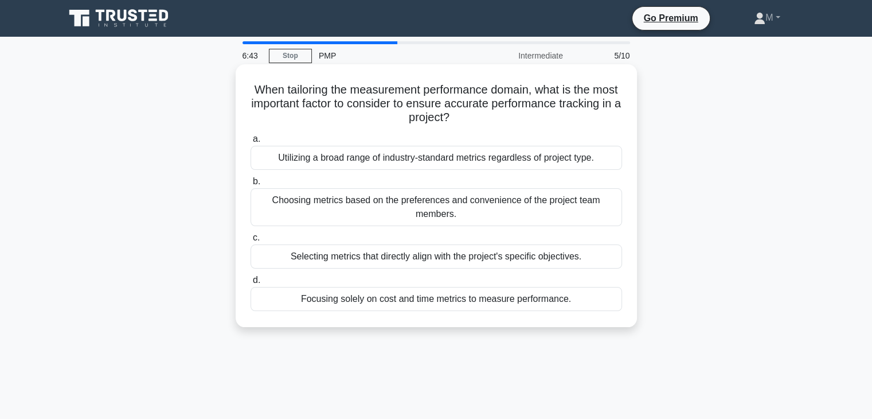
click at [572, 256] on div "Selecting metrics that directly align with the project's specific objectives." at bounding box center [437, 256] width 372 height 24
click at [251, 241] on input "c. Selecting metrics that directly align with the project's specific objectives." at bounding box center [251, 237] width 0 height 7
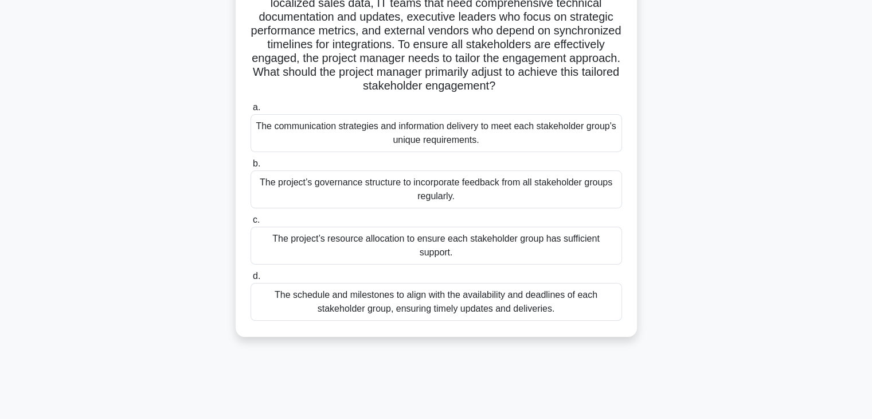
scroll to position [115, 0]
click at [486, 244] on div "The project’s resource allocation to ensure each stakeholder group has sufficie…" at bounding box center [437, 245] width 372 height 38
click at [251, 223] on input "c. The project’s resource allocation to ensure each stakeholder group has suffi…" at bounding box center [251, 219] width 0 height 7
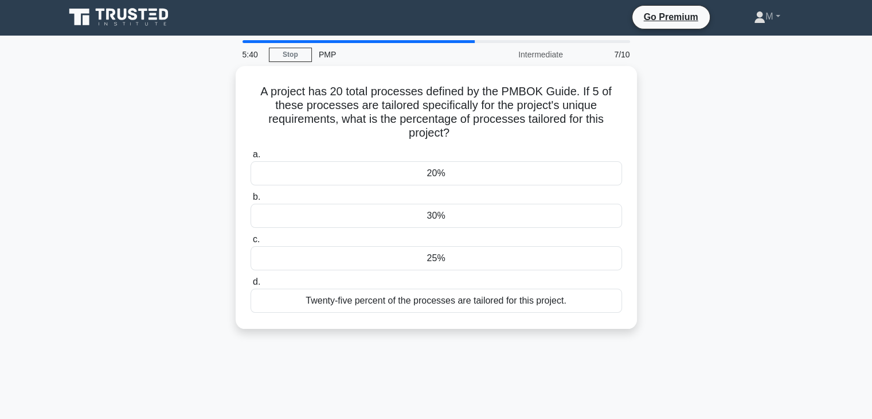
scroll to position [0, 0]
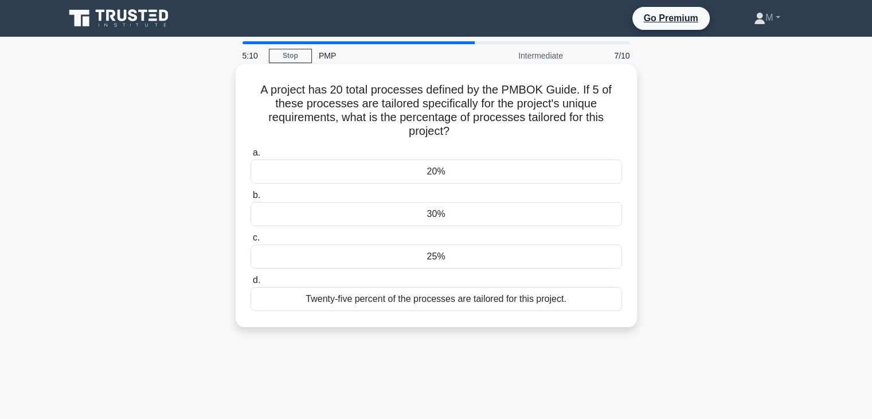
click at [463, 303] on div "Twenty-five percent of the processes are tailored for this project." at bounding box center [437, 299] width 372 height 24
click at [251, 284] on input "d. Twenty-five percent of the processes are tailored for this project." at bounding box center [251, 279] width 0 height 7
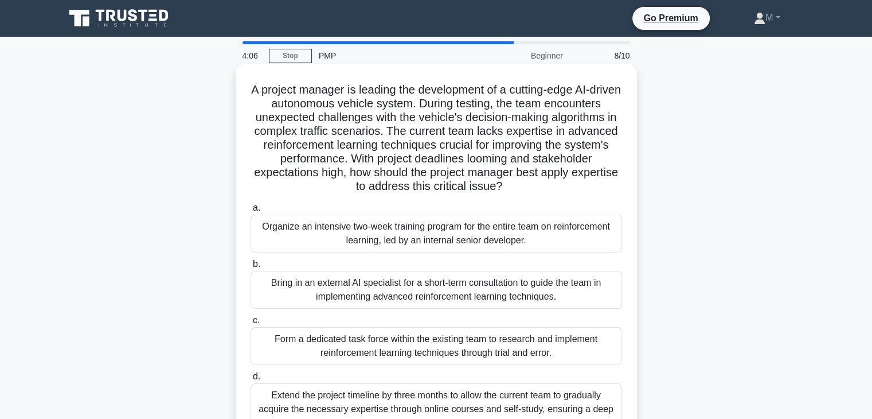
click at [434, 289] on div "Bring in an external AI specialist for a short-term consultation to guide the t…" at bounding box center [437, 290] width 372 height 38
click at [251, 268] on input "b. Bring in an external AI specialist for a short-term consultation to guide th…" at bounding box center [251, 263] width 0 height 7
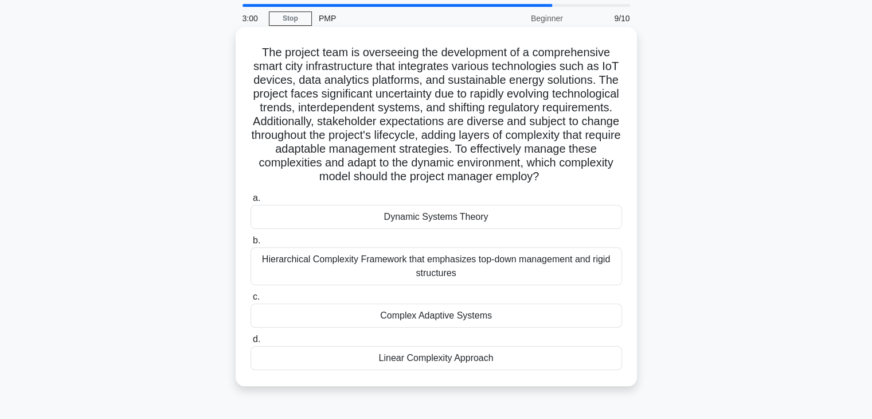
scroll to position [57, 0]
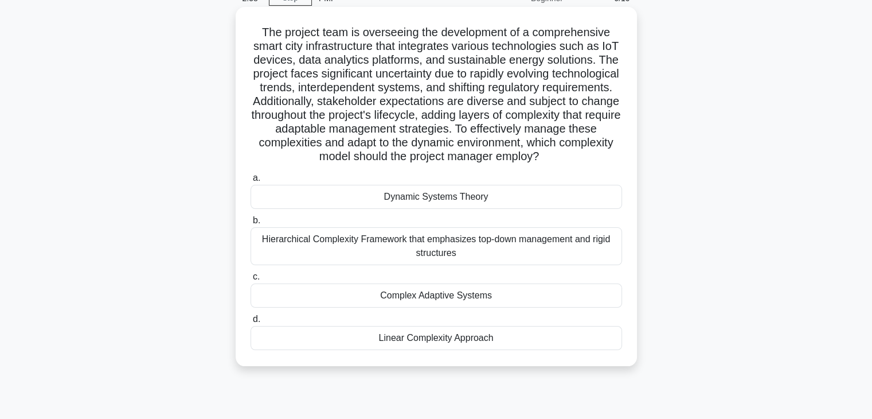
click at [500, 350] on div "Linear Complexity Approach" at bounding box center [437, 338] width 372 height 24
click at [251, 323] on input "d. Linear Complexity Approach" at bounding box center [251, 318] width 0 height 7
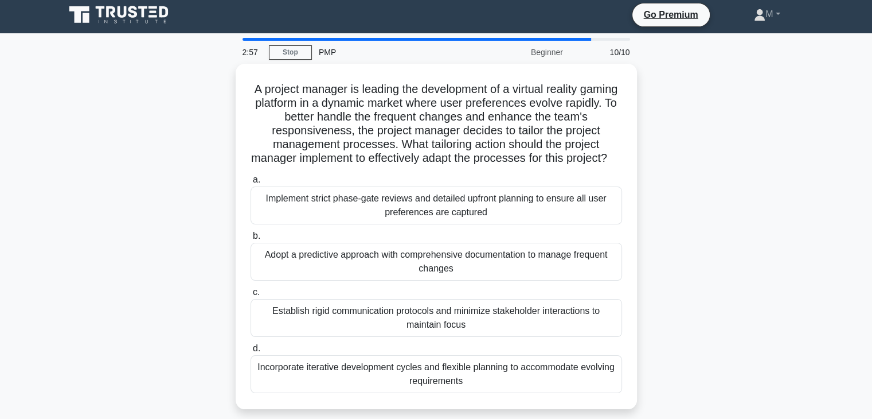
scroll to position [0, 0]
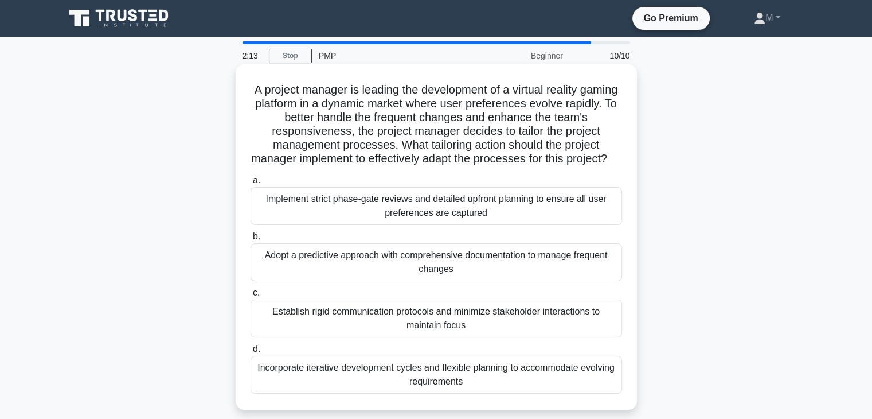
click at [555, 393] on div "Incorporate iterative development cycles and flexible planning to accommodate e…" at bounding box center [437, 375] width 372 height 38
click at [251, 353] on input "d. Incorporate iterative development cycles and flexible planning to accommodat…" at bounding box center [251, 348] width 0 height 7
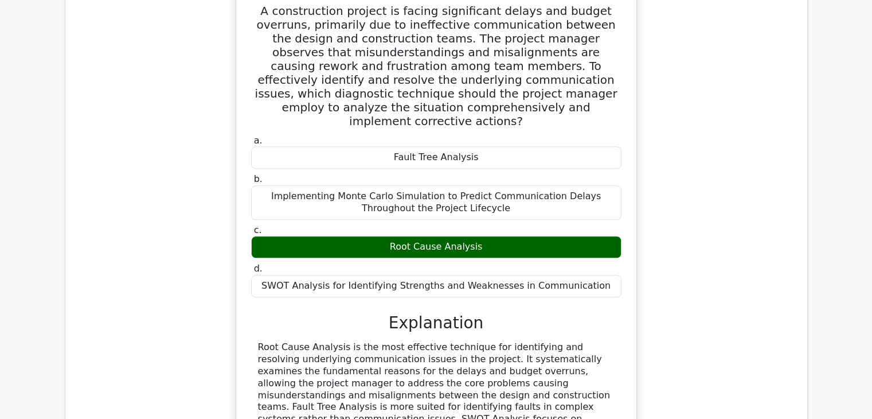
scroll to position [860, 0]
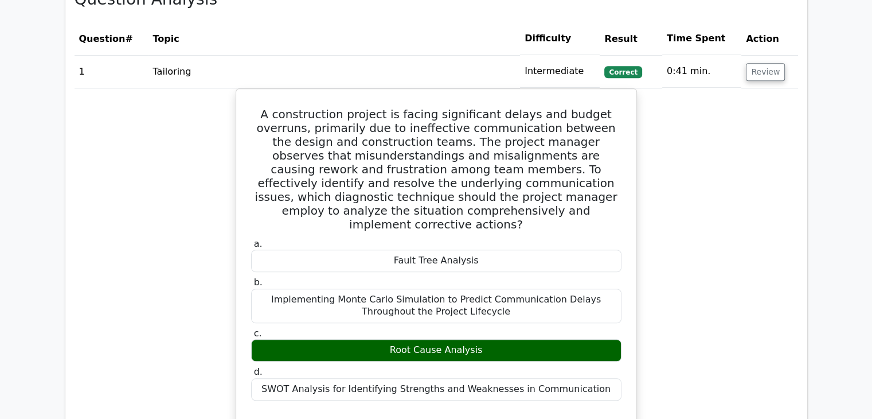
click at [770, 55] on td "Review" at bounding box center [770, 71] width 56 height 33
click at [770, 63] on button "Review" at bounding box center [765, 72] width 39 height 18
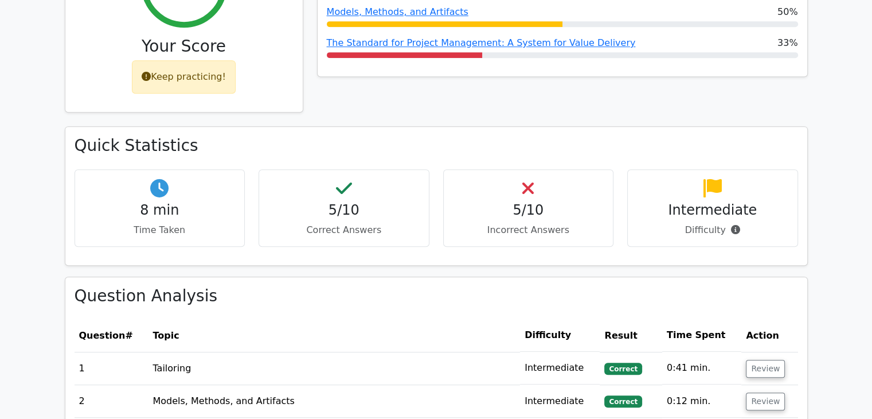
scroll to position [459, 0]
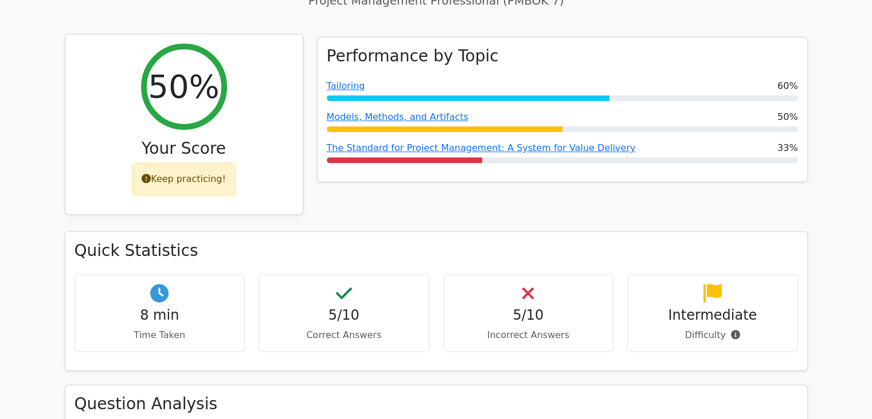
click at [180, 162] on div "Keep practicing!" at bounding box center [184, 178] width 104 height 33
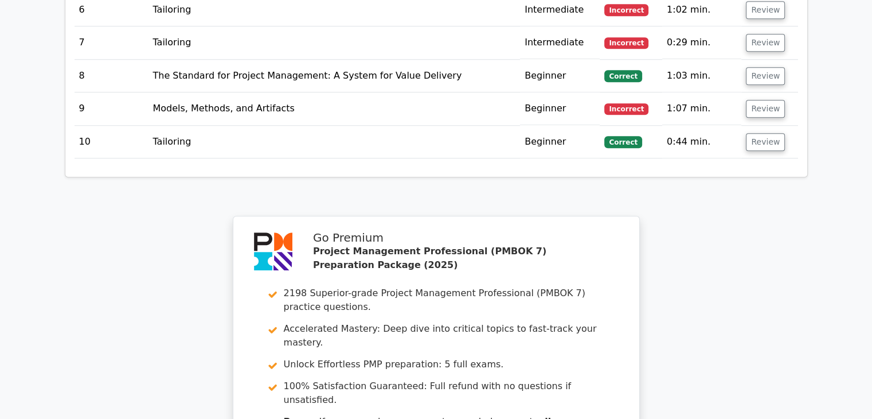
scroll to position [1147, 0]
